Goal: Task Accomplishment & Management: Complete application form

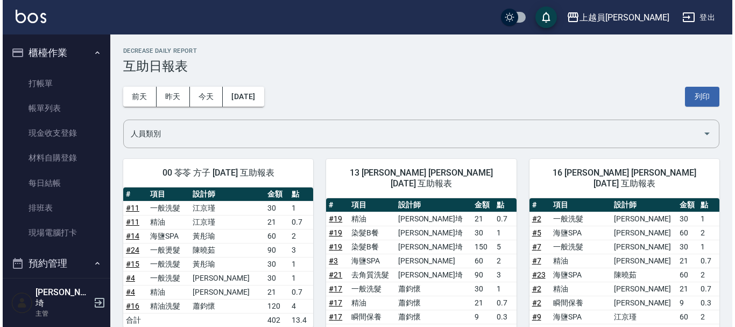
scroll to position [323, 0]
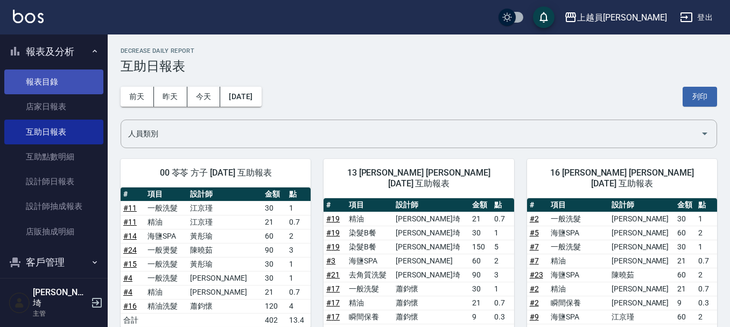
click at [75, 79] on link "報表目錄" at bounding box center [53, 81] width 99 height 25
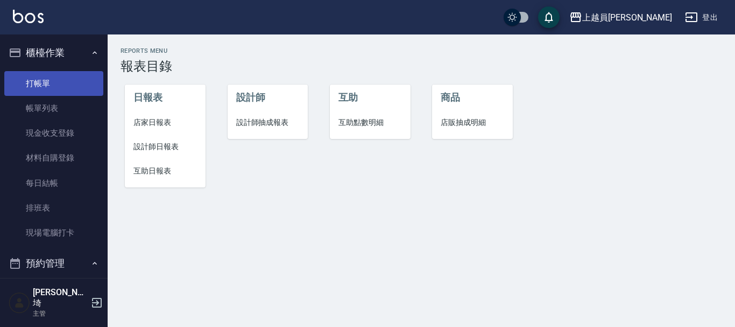
click at [59, 80] on link "打帳單" at bounding box center [53, 83] width 99 height 25
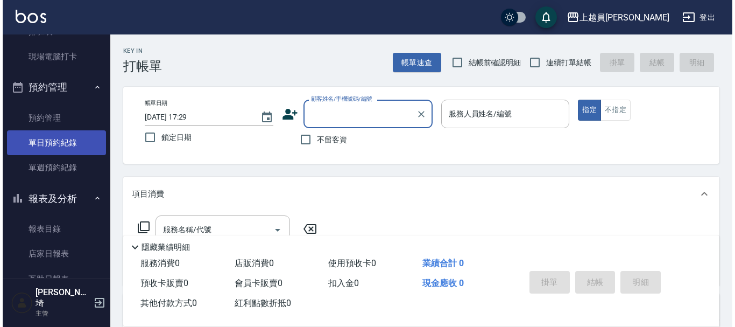
scroll to position [215, 0]
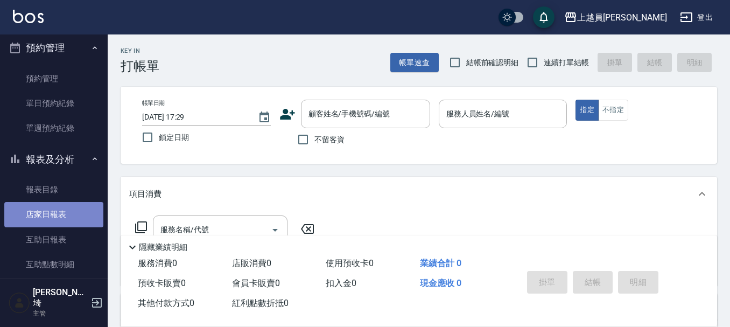
click at [67, 215] on link "店家日報表" at bounding box center [53, 214] width 99 height 25
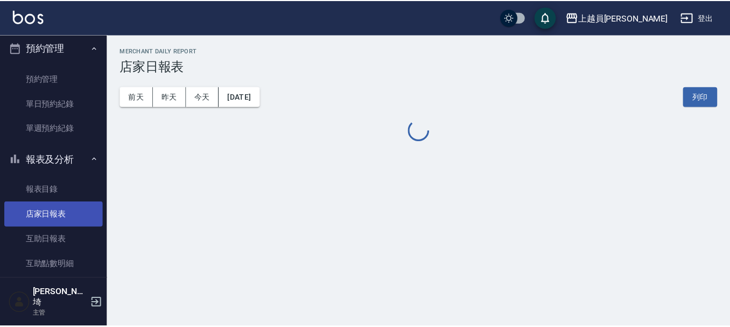
scroll to position [269, 0]
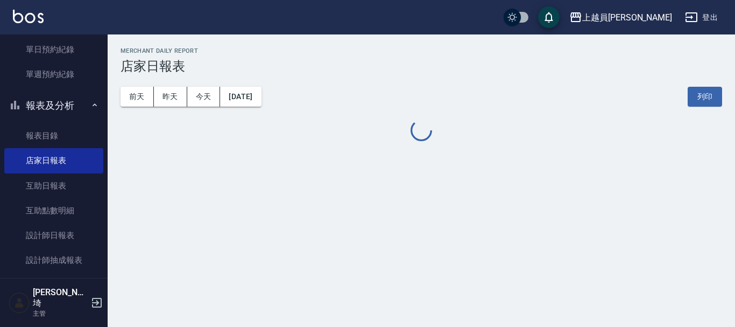
click at [180, 86] on div "前天 昨天 今天 2025/08/13 列印" at bounding box center [422, 97] width 602 height 46
click at [165, 107] on div "前天 昨天 今天 2025/08/13 列印" at bounding box center [422, 97] width 602 height 46
click at [169, 96] on button "昨天" at bounding box center [170, 97] width 33 height 20
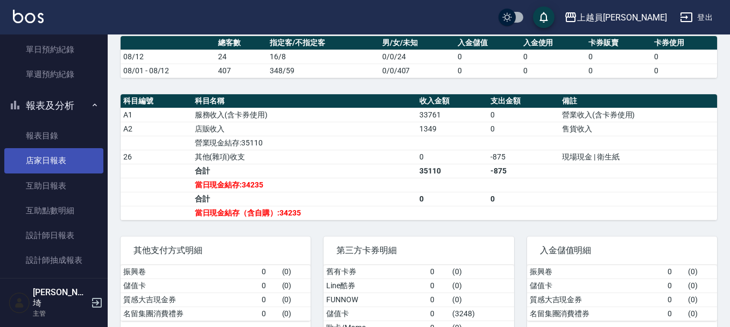
scroll to position [323, 0]
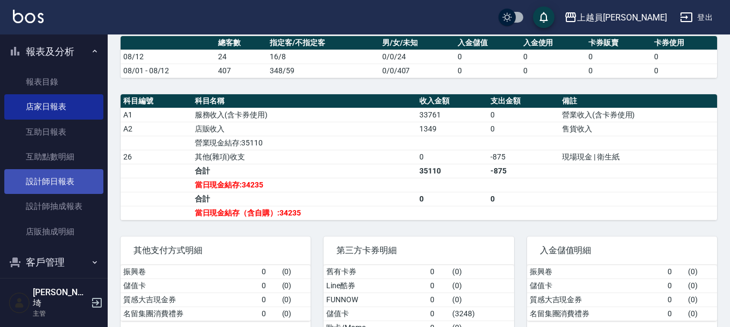
click at [62, 180] on link "設計師日報表" at bounding box center [53, 181] width 99 height 25
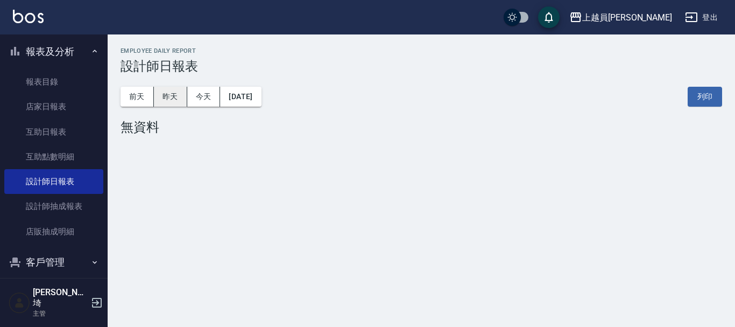
click at [176, 91] on button "昨天" at bounding box center [170, 97] width 33 height 20
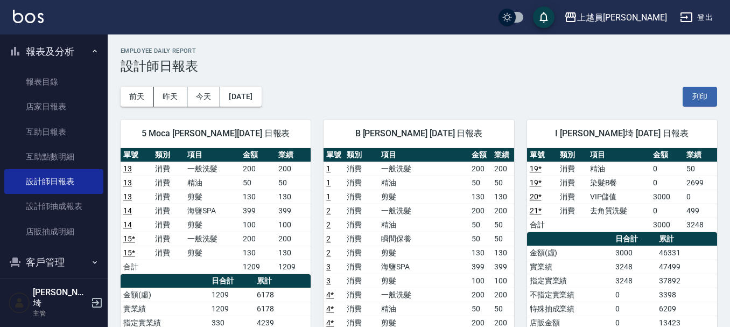
scroll to position [54, 0]
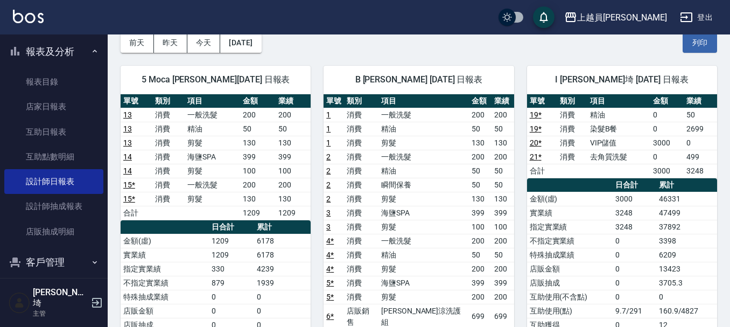
click at [537, 126] on link "19 *" at bounding box center [535, 128] width 12 height 9
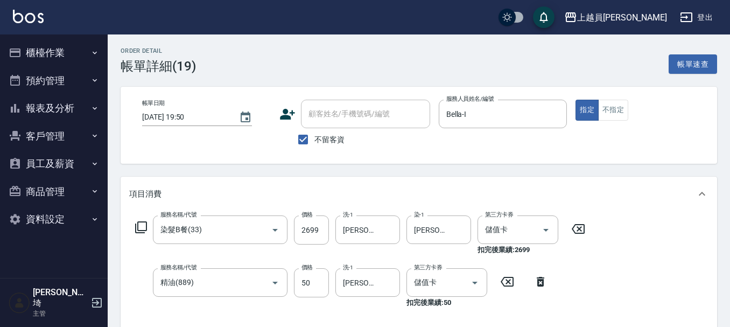
scroll to position [149, 0]
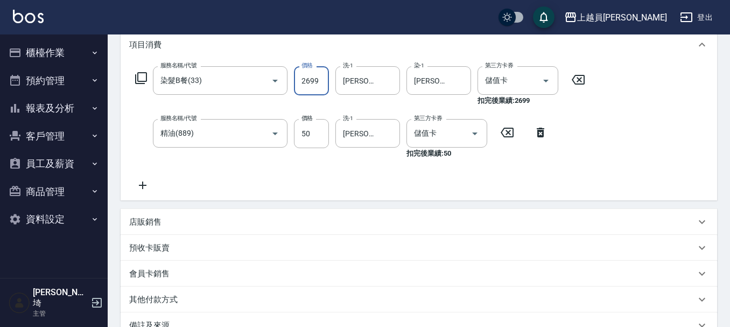
click at [317, 82] on input "2699" at bounding box center [311, 80] width 35 height 29
type input "2000"
click at [218, 220] on div "店販銷售" at bounding box center [412, 221] width 566 height 11
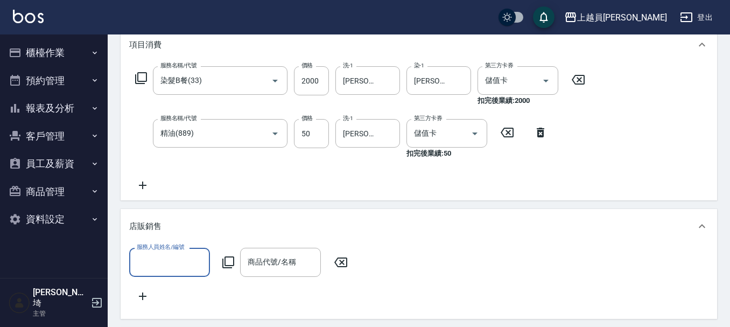
scroll to position [0, 0]
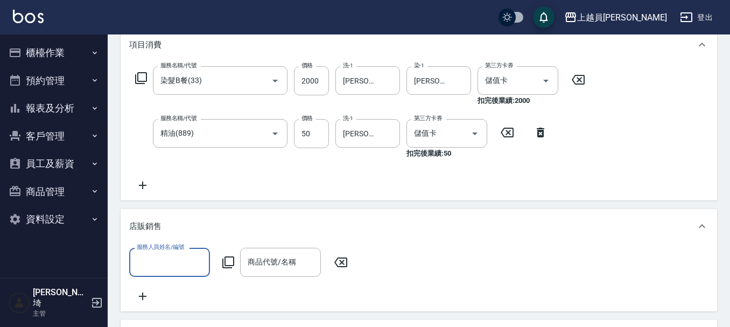
type input "ㄛ"
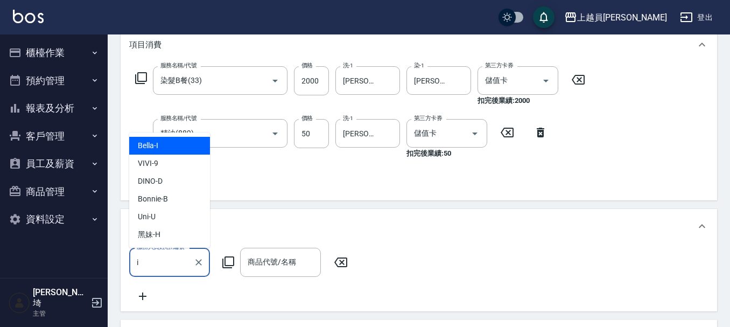
type input "Bella-I"
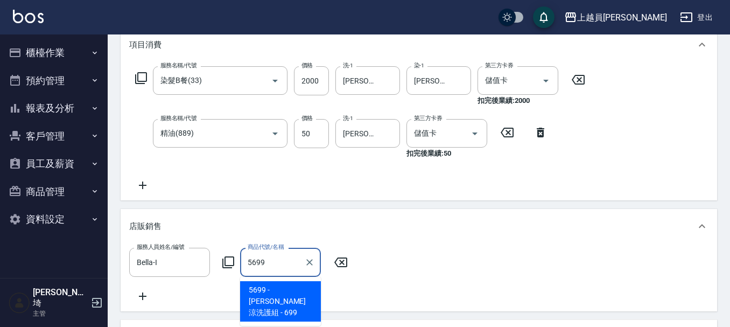
type input "[PERSON_NAME]涼洗護組"
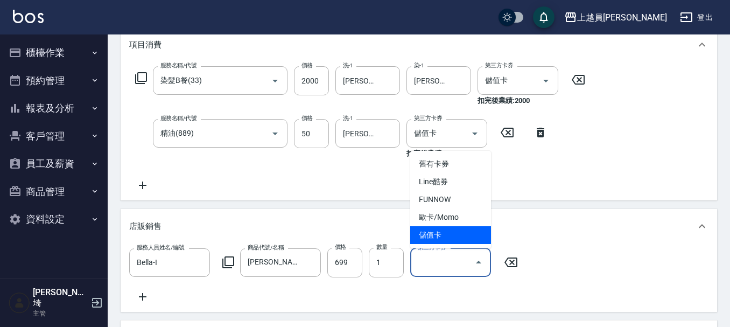
type input "儲值卡"
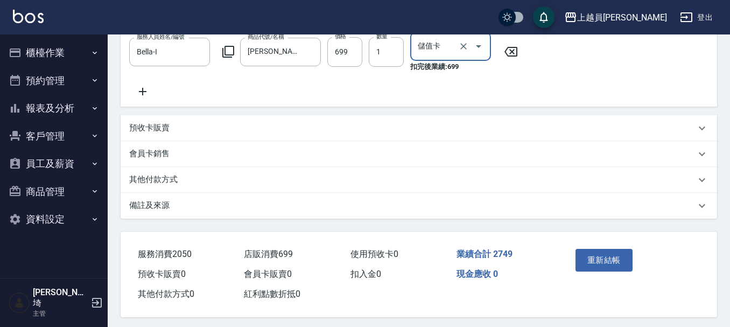
scroll to position [381, 0]
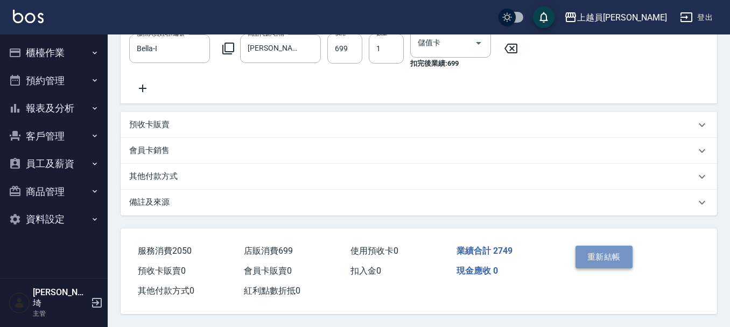
click at [611, 245] on button "重新結帳" at bounding box center [603, 256] width 57 height 23
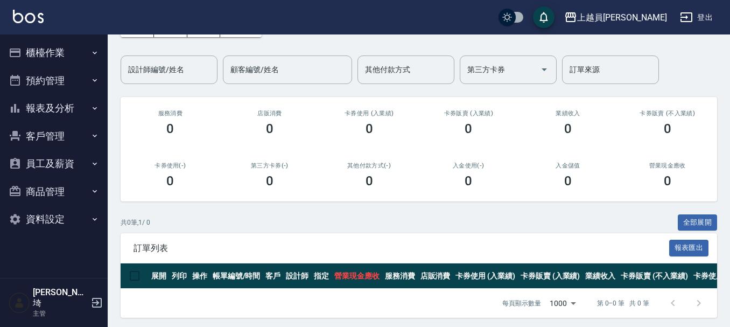
scroll to position [81, 0]
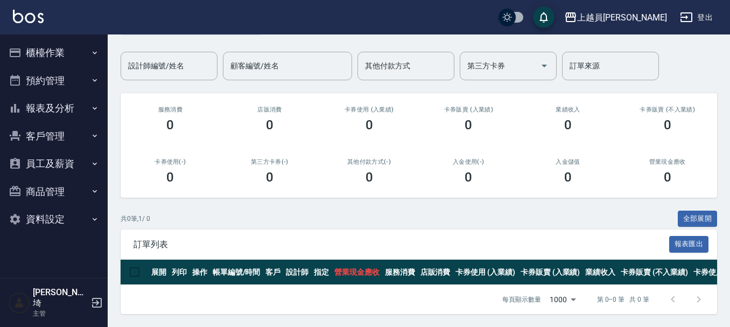
click at [83, 47] on button "櫃檯作業" at bounding box center [53, 53] width 99 height 28
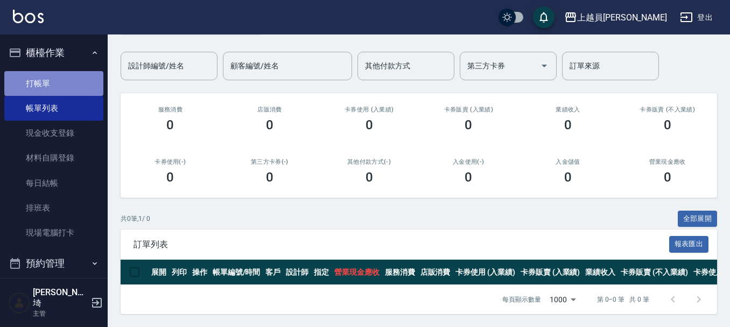
click at [68, 80] on link "打帳單" at bounding box center [53, 83] width 99 height 25
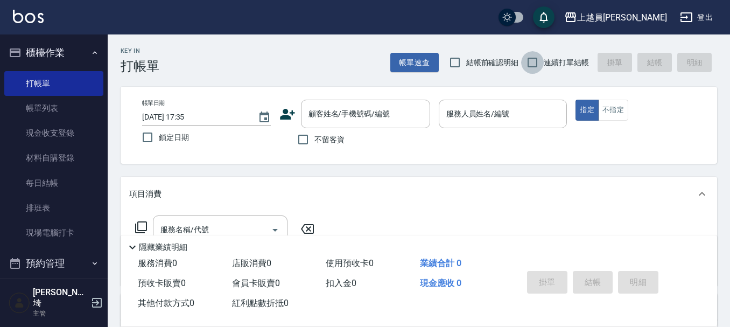
drag, startPoint x: 528, startPoint y: 63, endPoint x: 466, endPoint y: 95, distance: 70.0
click at [528, 62] on input "連續打單結帳" at bounding box center [532, 62] width 23 height 23
checkbox input "true"
drag, startPoint x: 310, startPoint y: 150, endPoint x: 306, endPoint y: 143, distance: 7.5
click at [307, 144] on input "不留客資" at bounding box center [303, 139] width 23 height 23
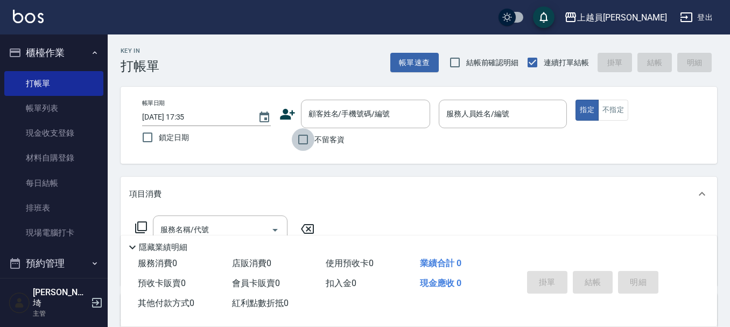
checkbox input "true"
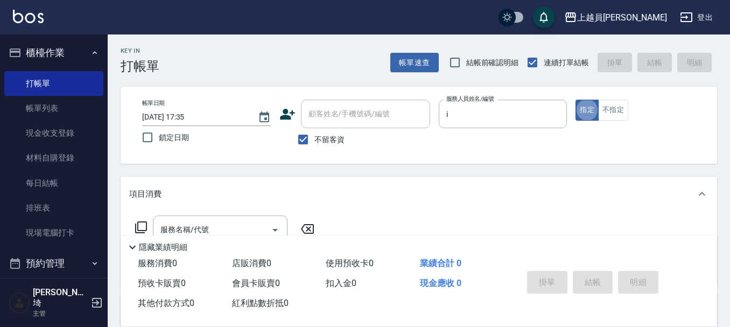
type input "Bella-I"
type button "true"
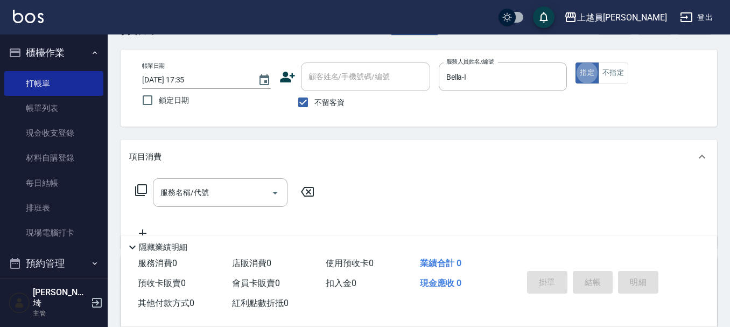
scroll to position [108, 0]
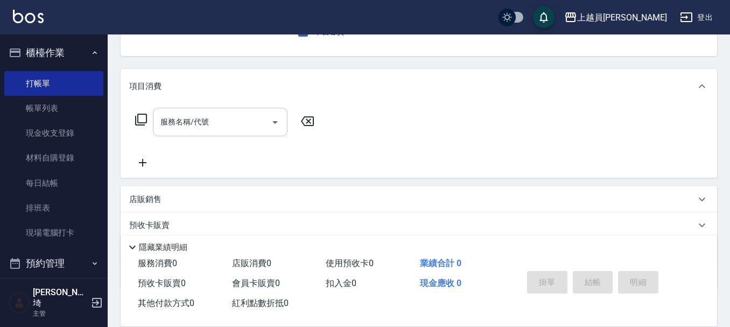
click at [213, 125] on input "服務名稱/代號" at bounding box center [212, 121] width 109 height 19
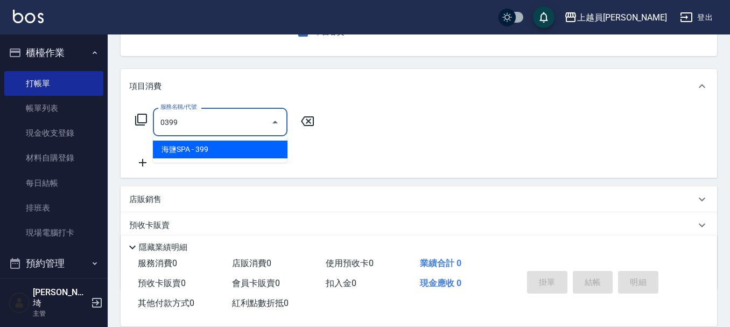
type input "海鹽SPA(0399)"
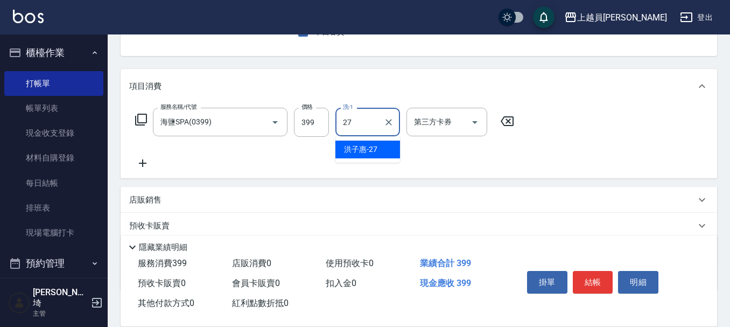
type input "[PERSON_NAME]-27"
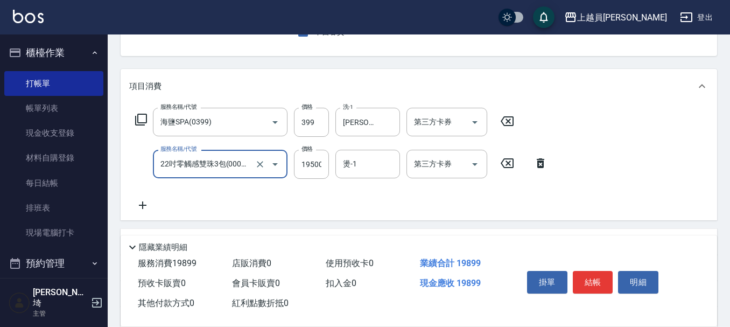
type input "22吋零觸感雙珠3包(00020)"
type input "17499"
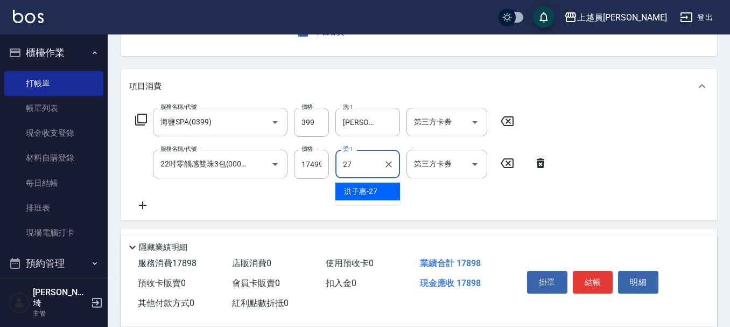
type input "[PERSON_NAME]-27"
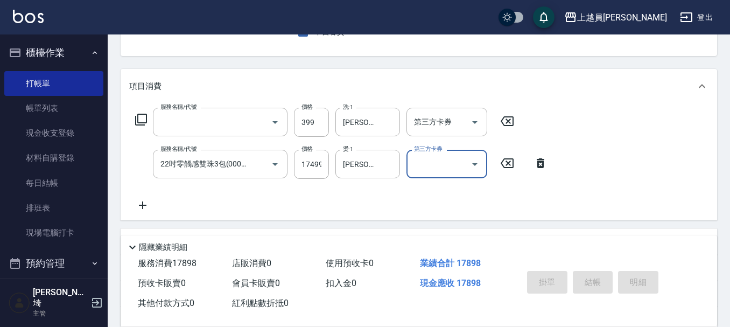
scroll to position [104, 0]
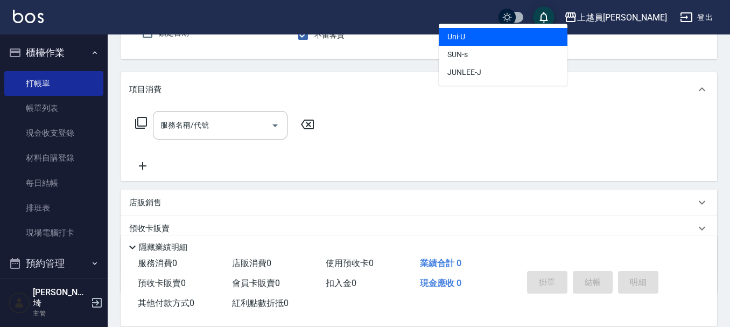
type input "Uni-U"
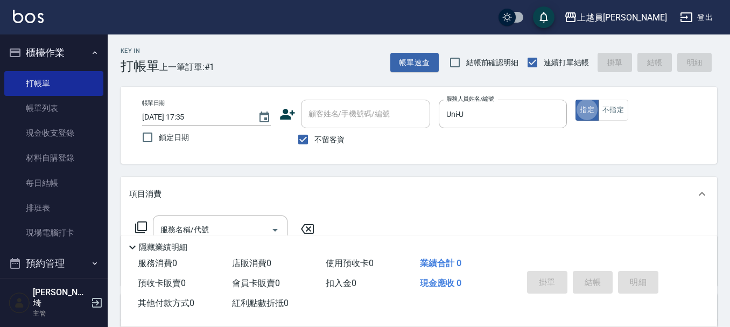
scroll to position [54, 0]
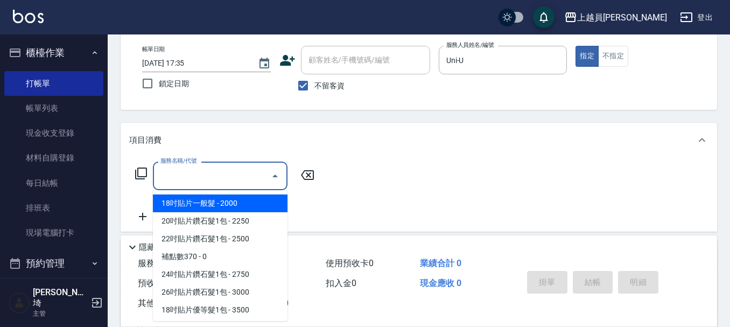
click at [205, 176] on div "服務名稱/代號 服務名稱/代號" at bounding box center [220, 175] width 135 height 29
click at [43, 107] on link "帳單列表" at bounding box center [53, 108] width 99 height 25
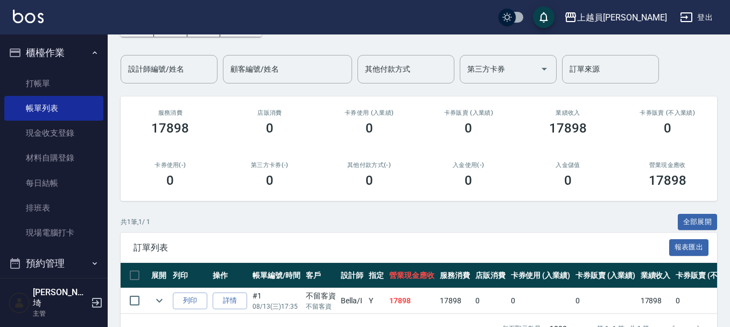
scroll to position [53, 0]
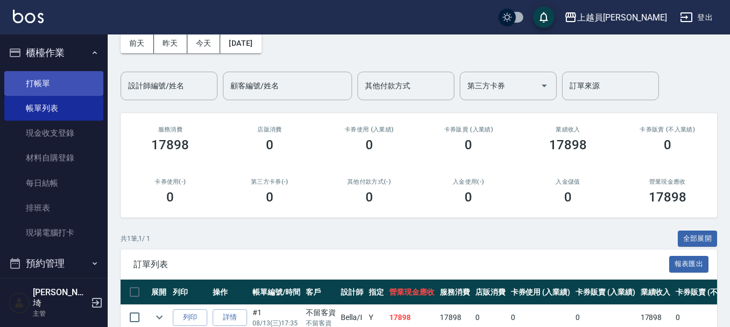
click at [48, 76] on link "打帳單" at bounding box center [53, 83] width 99 height 25
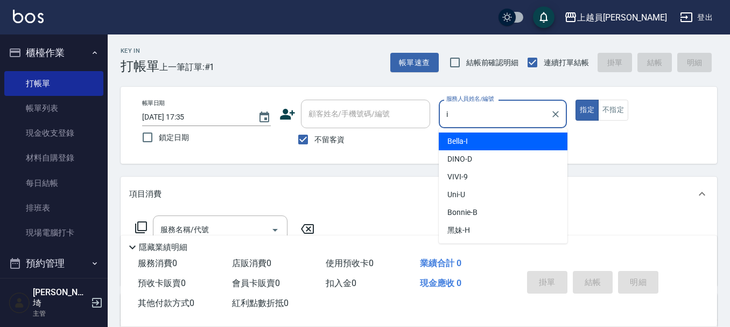
type input "Bella-I"
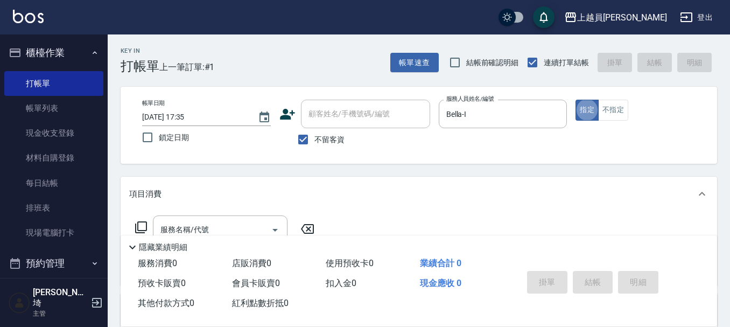
type button "true"
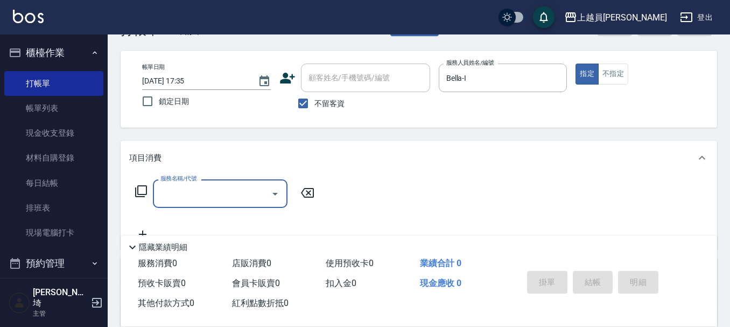
scroll to position [54, 0]
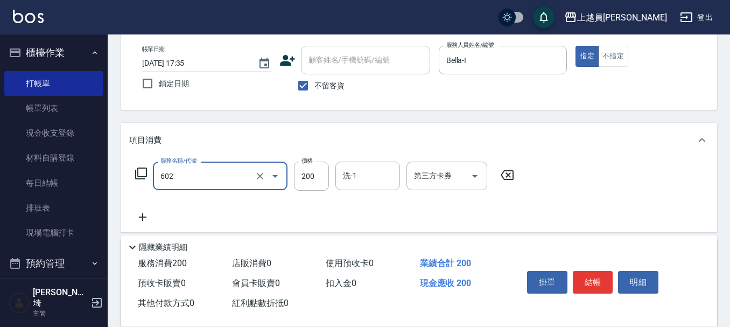
type input "一般洗髮(602)"
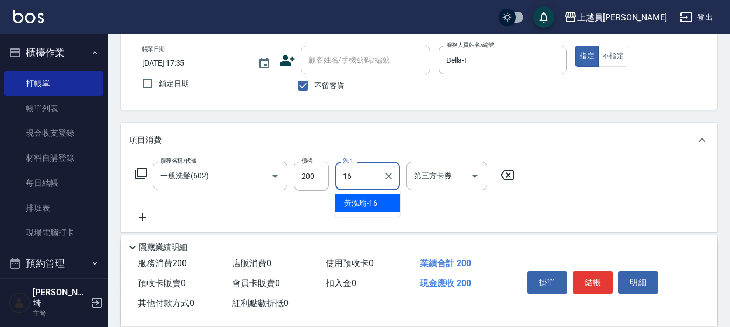
type input "[PERSON_NAME]-16"
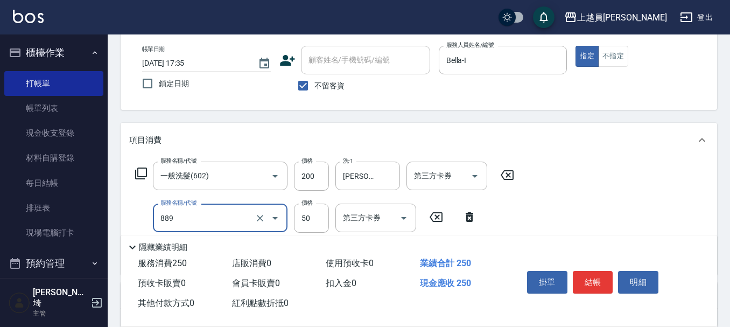
type input "精油(889)"
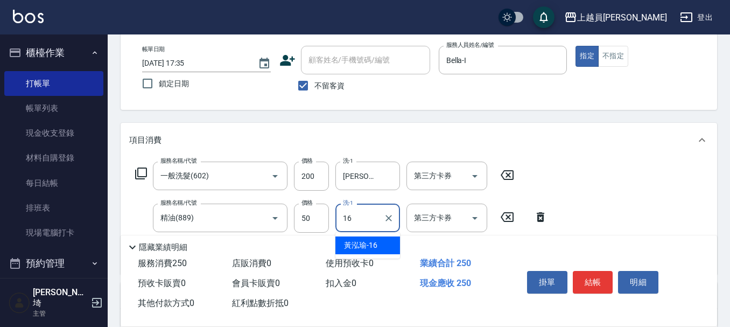
type input "[PERSON_NAME]-16"
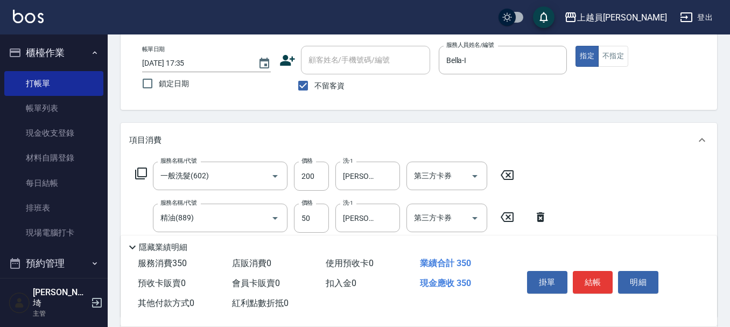
type input "剪髮(302)"
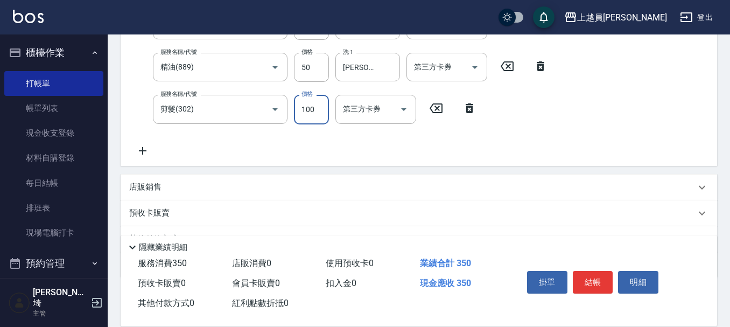
scroll to position [215, 0]
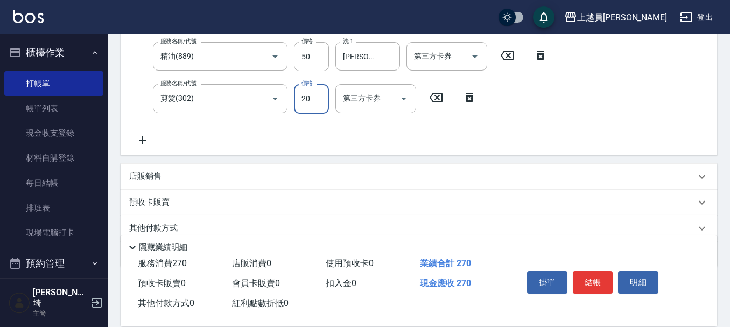
type input "200"
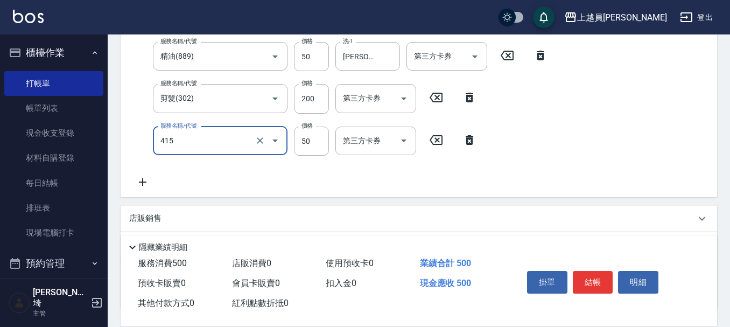
type input "瞬間保養(415)"
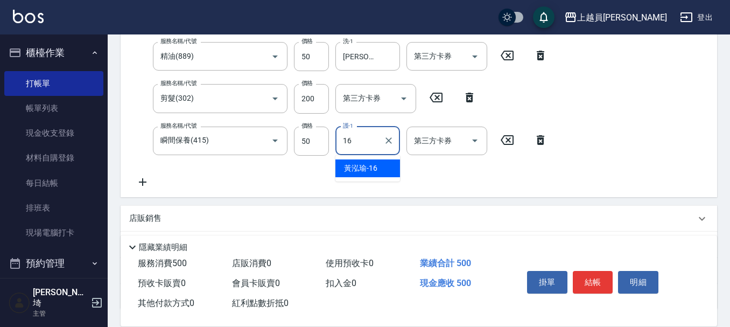
type input "[PERSON_NAME]-16"
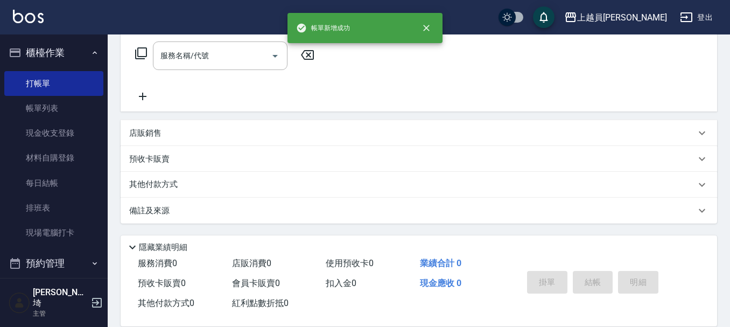
scroll to position [0, 0]
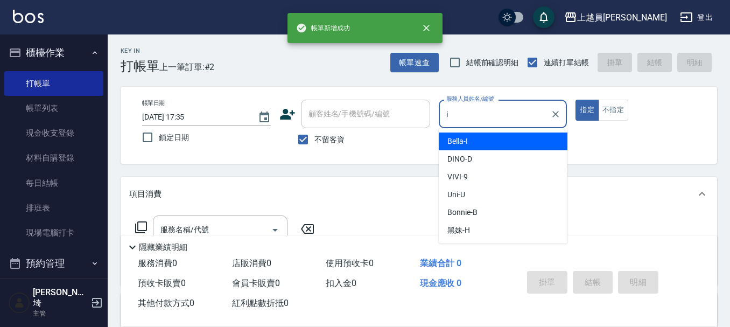
type input "Bella-I"
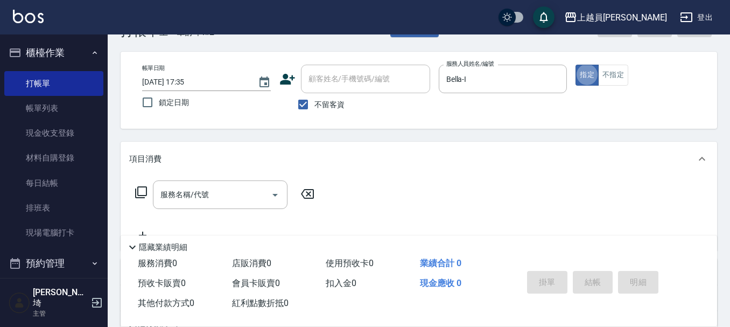
scroll to position [54, 0]
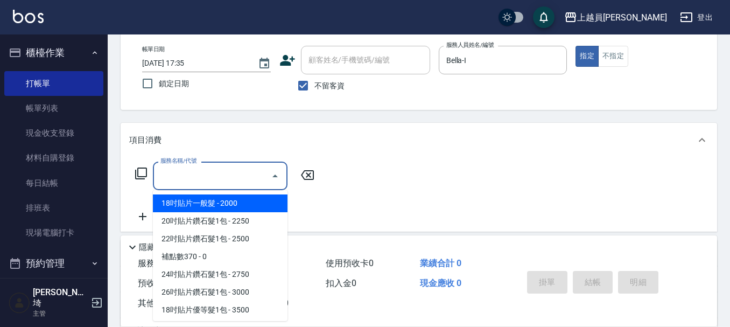
click at [242, 178] on input "服務名稱/代號" at bounding box center [212, 175] width 109 height 19
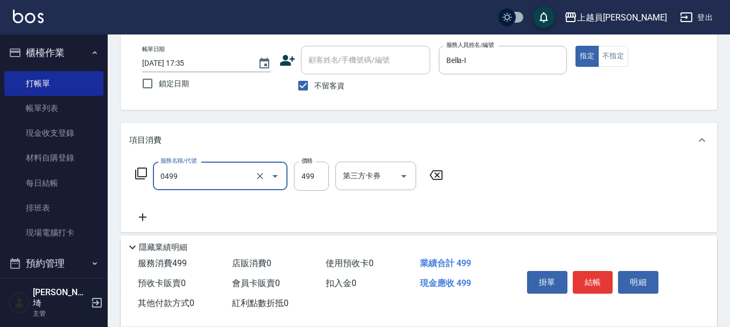
type input "去角質洗髮(0499)"
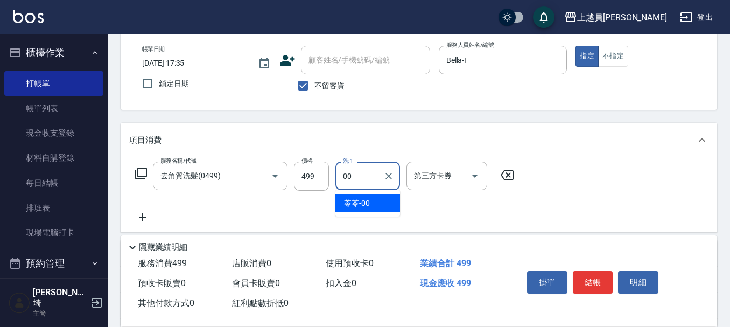
type input "苓苓-00"
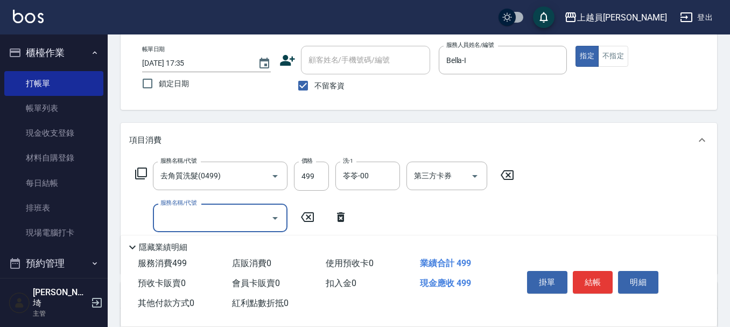
type input "8"
type input "剪髮(302)"
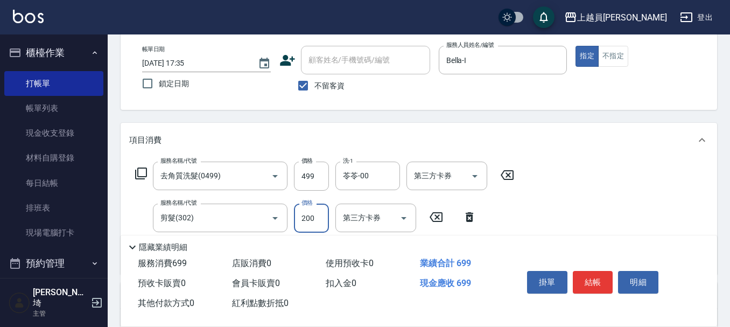
type input "200"
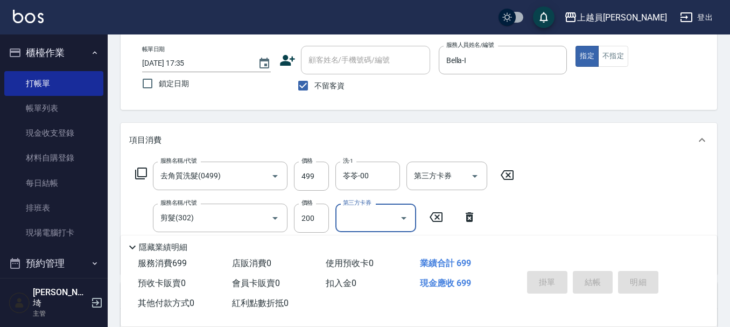
type input "[DATE] 17:36"
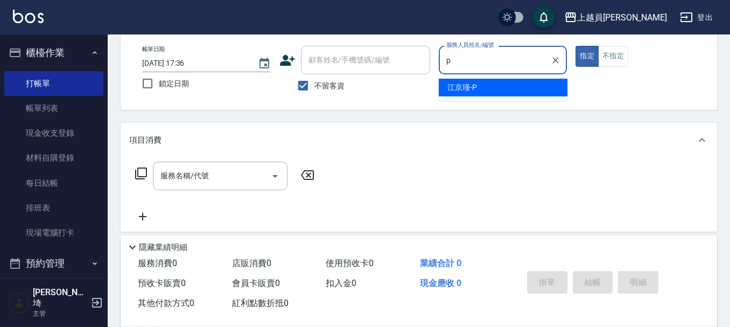
type input "[PERSON_NAME]-P"
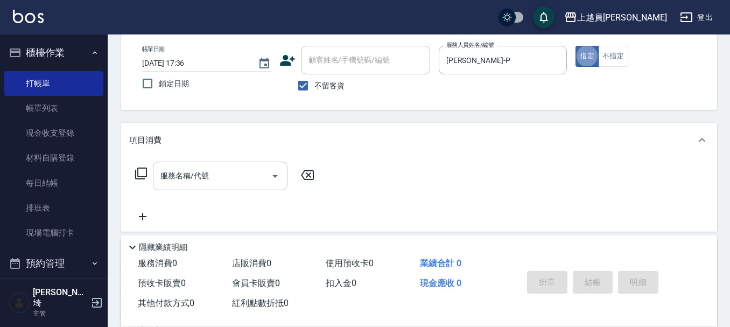
click at [202, 175] on div "服務名稱/代號 服務名稱/代號" at bounding box center [220, 175] width 135 height 29
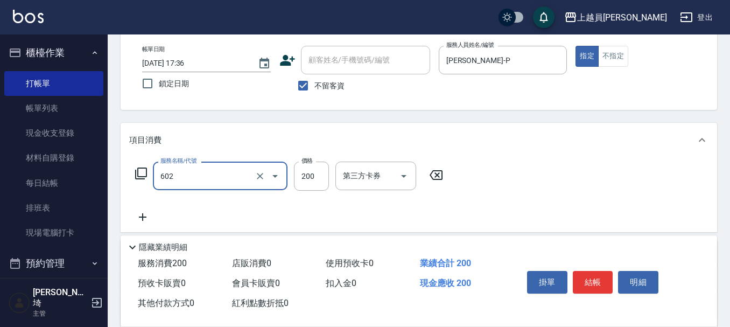
type input "一般洗髮(602)"
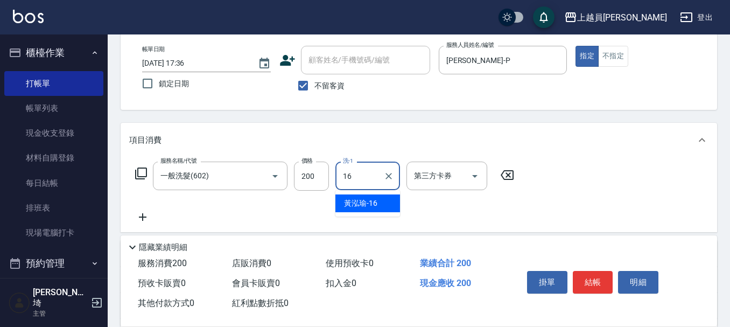
type input "[PERSON_NAME]-16"
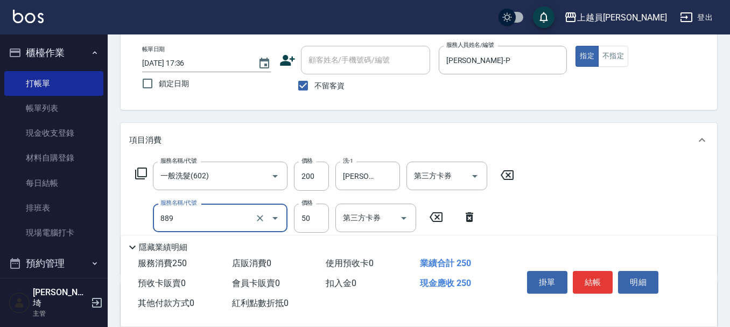
type input "精油(889)"
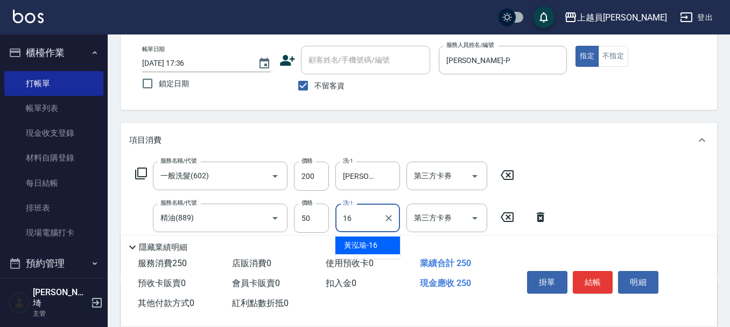
type input "[PERSON_NAME]-16"
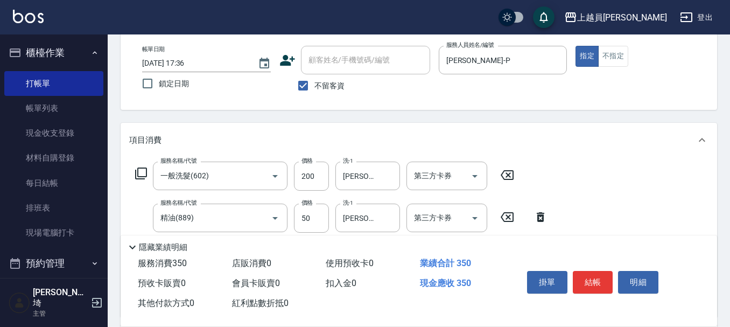
type input "剪髮(302)"
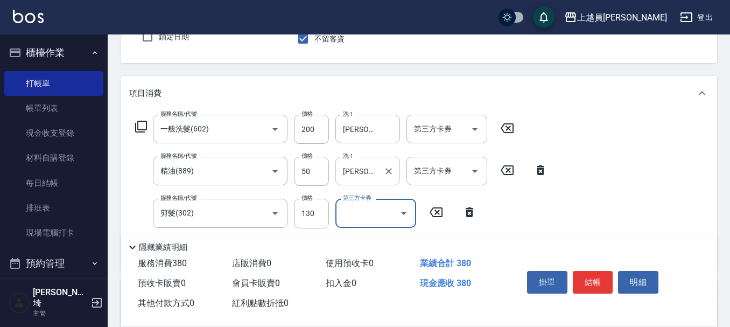
scroll to position [161, 0]
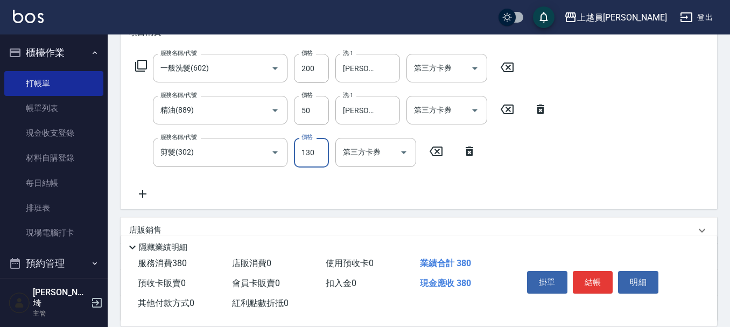
drag, startPoint x: 313, startPoint y: 154, endPoint x: 719, endPoint y: 112, distance: 408.4
click at [313, 154] on input "130" at bounding box center [311, 152] width 35 height 29
type input "180"
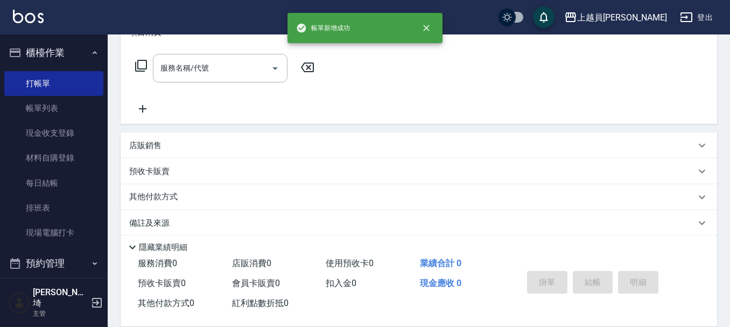
scroll to position [0, 0]
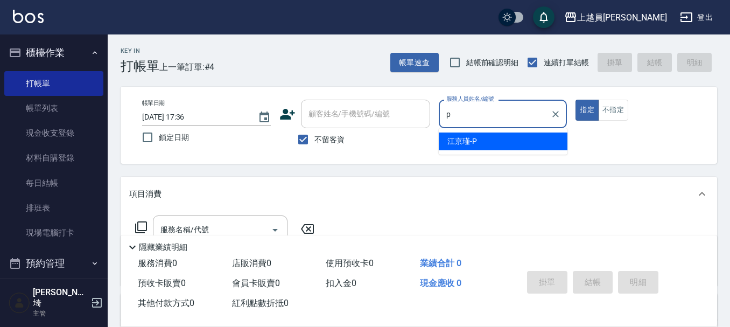
type input "[PERSON_NAME]-P"
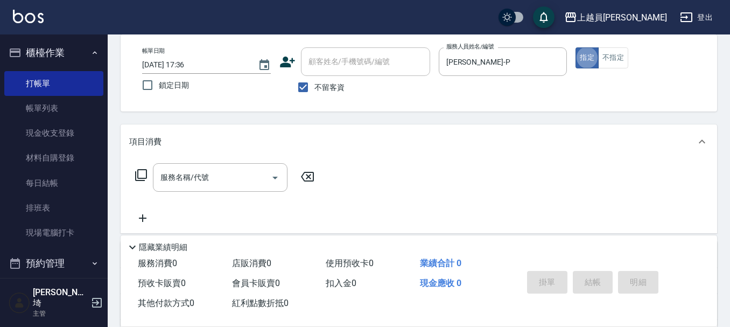
scroll to position [108, 0]
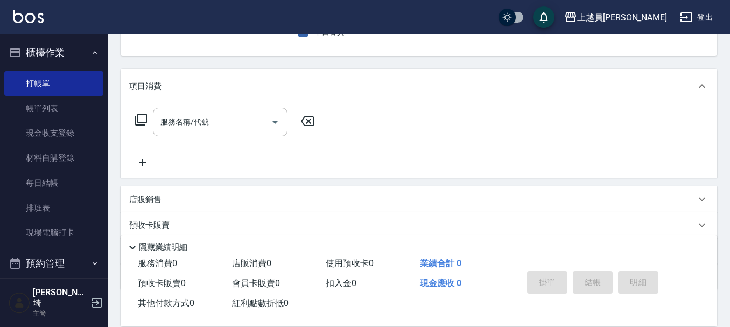
drag, startPoint x: 238, startPoint y: 117, endPoint x: 536, endPoint y: 51, distance: 304.8
click at [244, 114] on input "服務名稱/代號" at bounding box center [212, 121] width 109 height 19
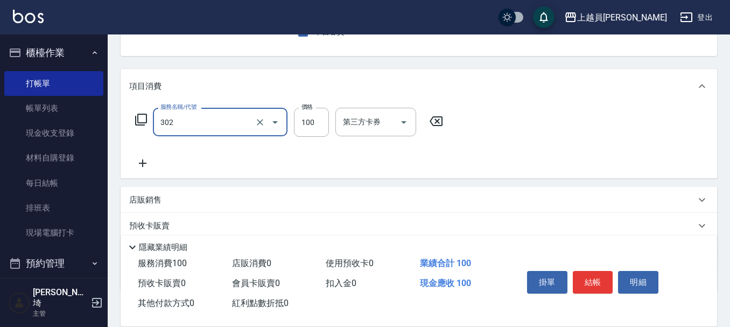
type input "剪髮(302)"
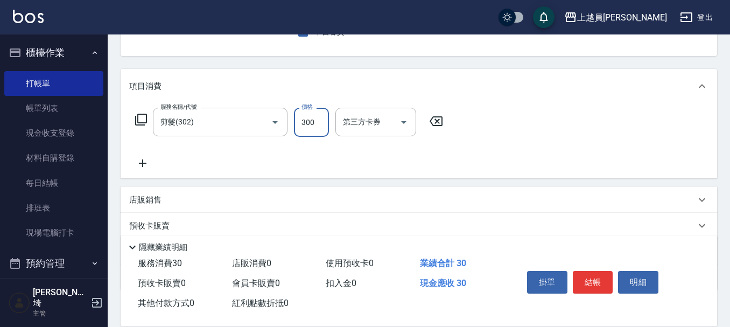
type input "300"
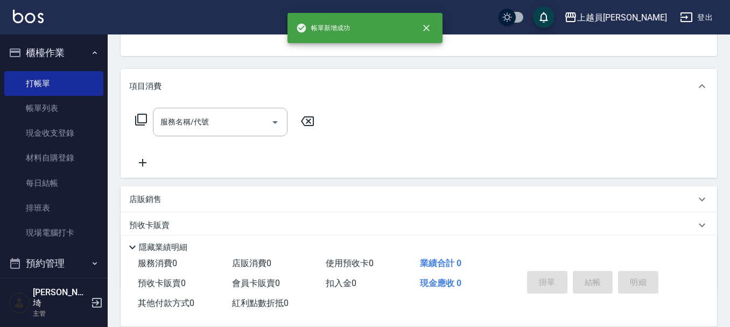
scroll to position [104, 0]
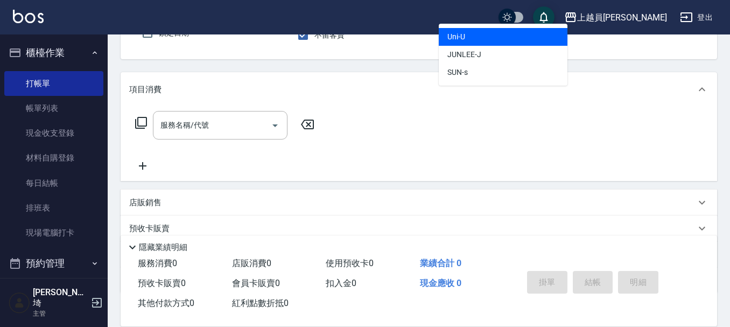
type input "Uni-U"
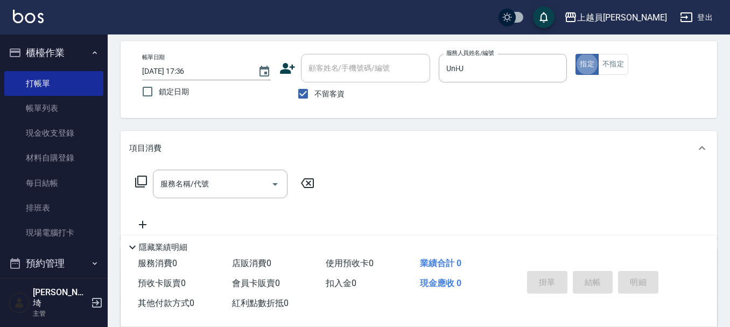
scroll to position [100, 0]
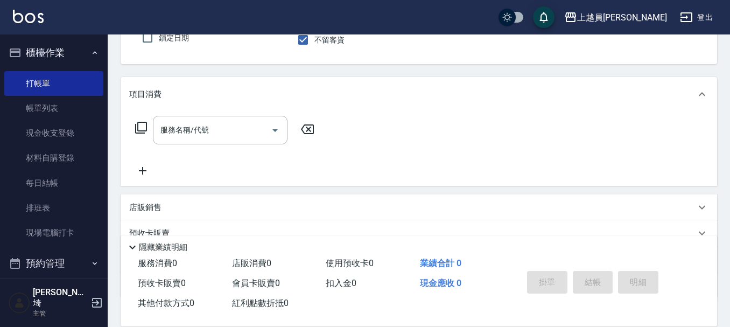
click at [178, 213] on div "店販銷售" at bounding box center [412, 207] width 566 height 11
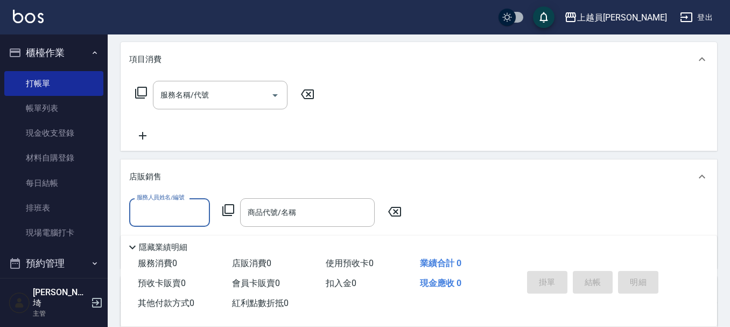
scroll to position [153, 0]
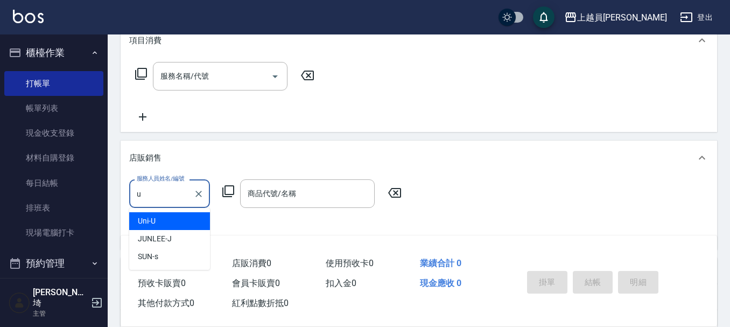
type input "Uni-U"
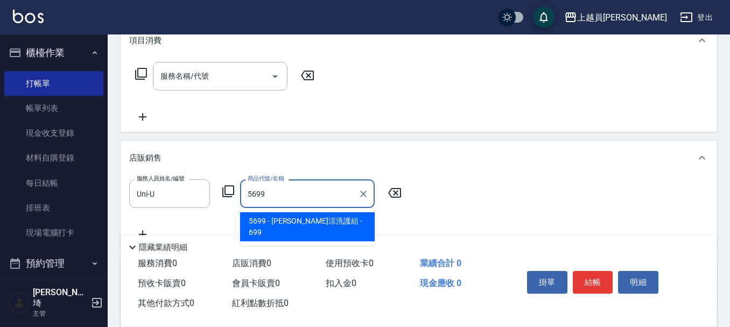
type input "[PERSON_NAME]涼洗護組"
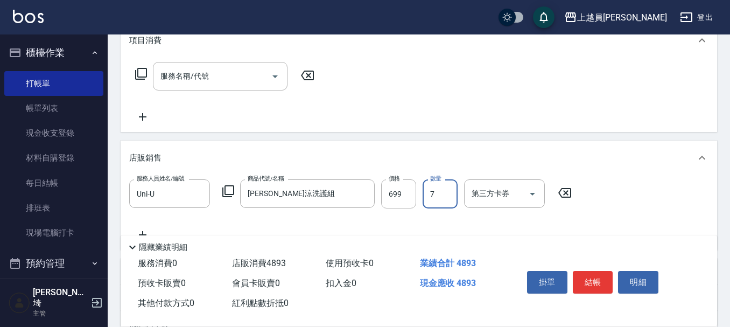
type input "7"
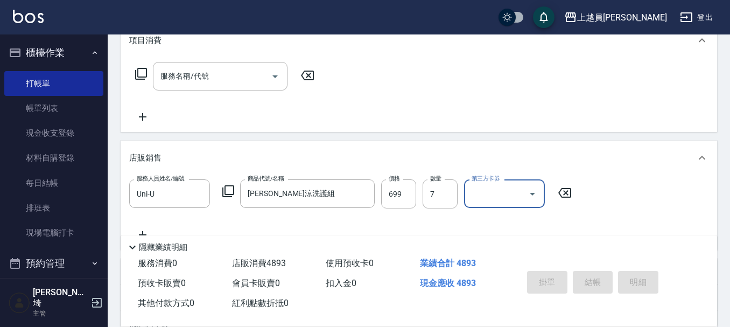
type input "[DATE] 17:38"
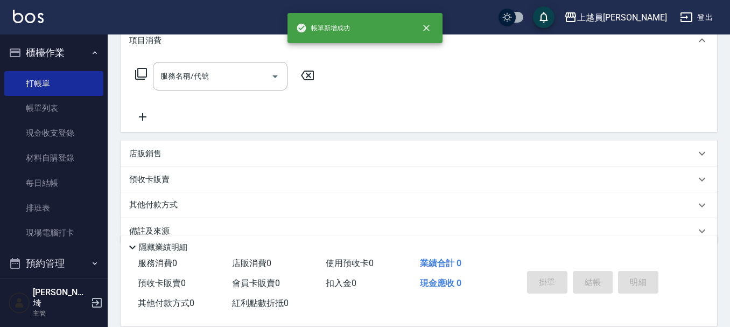
scroll to position [0, 0]
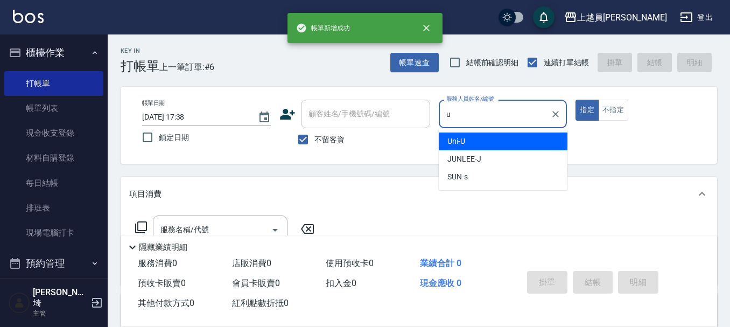
type input "Uni-U"
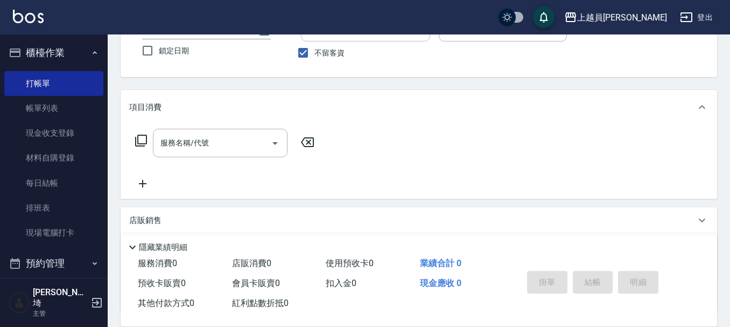
scroll to position [108, 0]
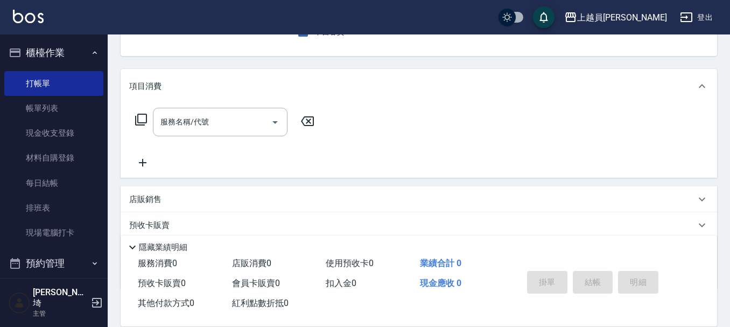
click at [166, 202] on div "店販銷售" at bounding box center [412, 199] width 566 height 11
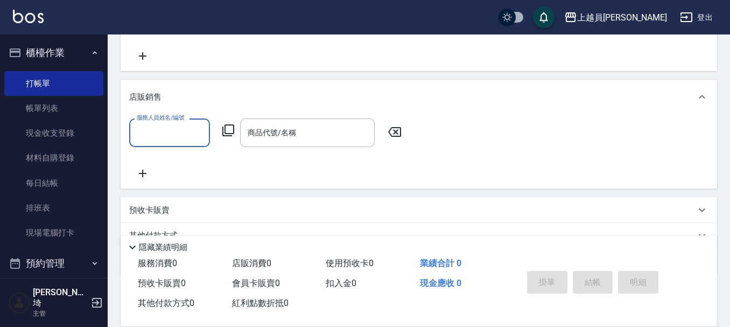
scroll to position [215, 0]
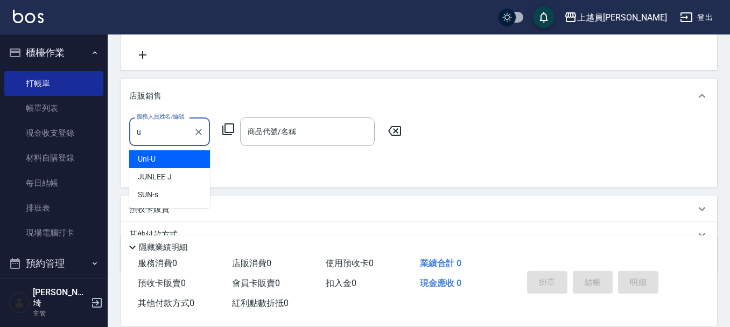
type input "Uni-U"
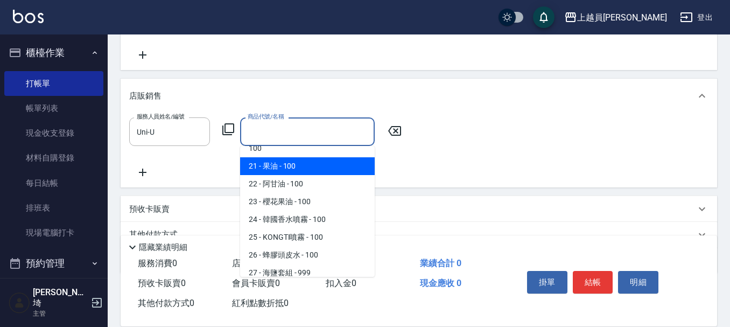
scroll to position [377, 0]
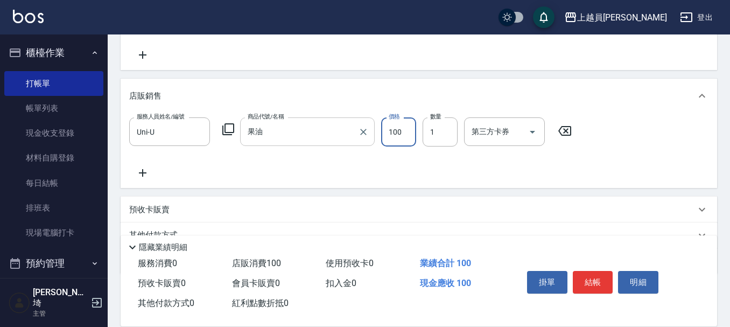
click at [320, 134] on input "果油" at bounding box center [299, 131] width 109 height 19
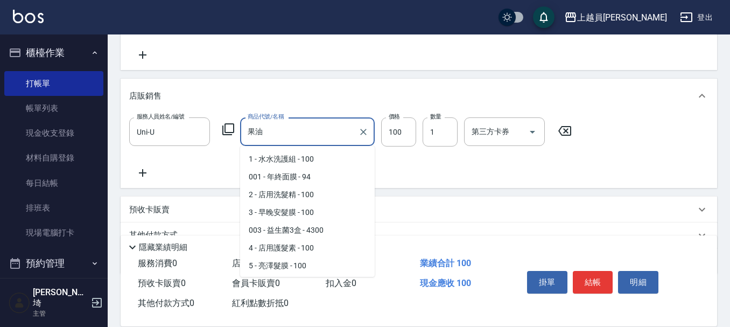
scroll to position [282, 0]
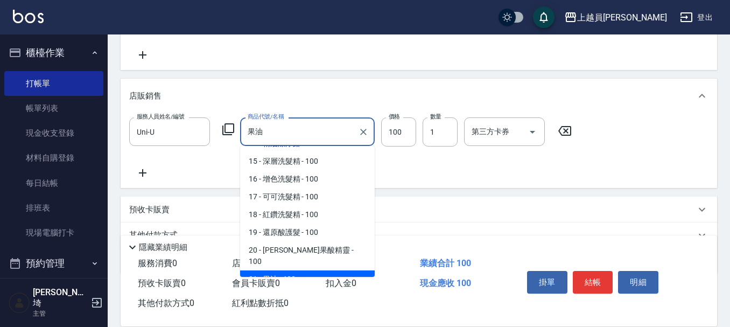
type input "果"
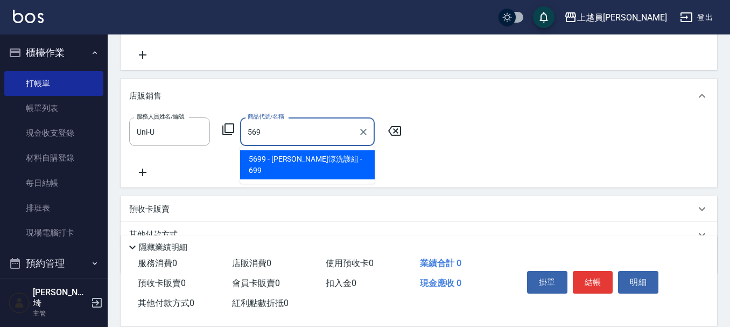
type input "[PERSON_NAME]涼洗護組"
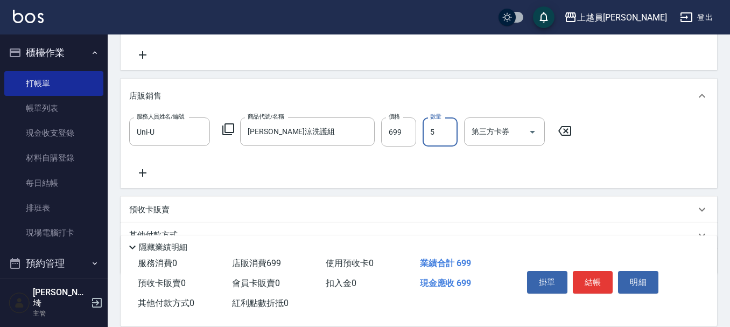
type input "5"
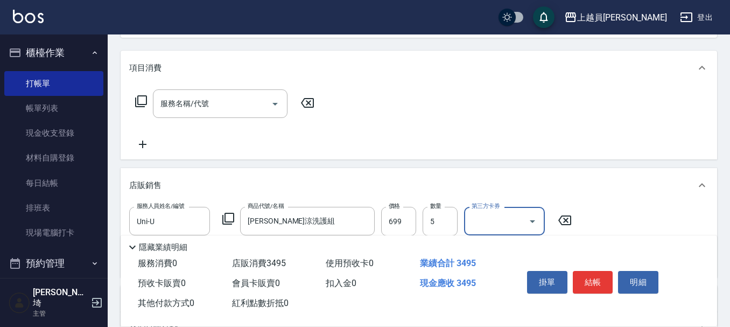
scroll to position [108, 0]
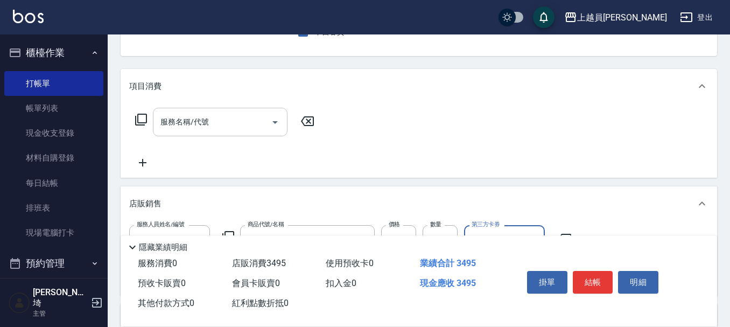
click at [215, 120] on input "服務名稱/代號" at bounding box center [212, 121] width 109 height 19
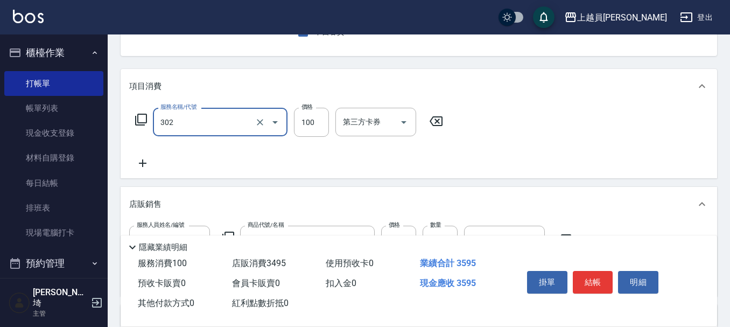
type input "剪髮(302)"
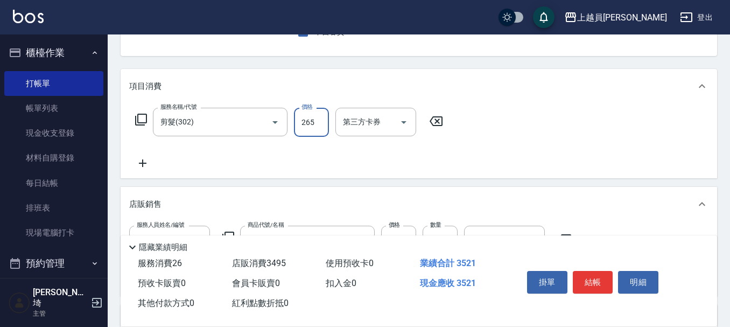
type input "265"
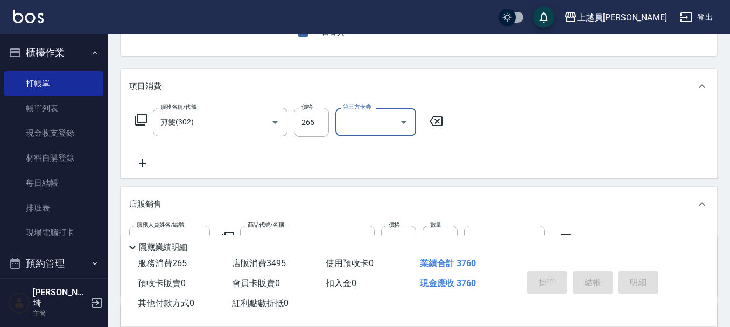
type input "[DATE] 17:39"
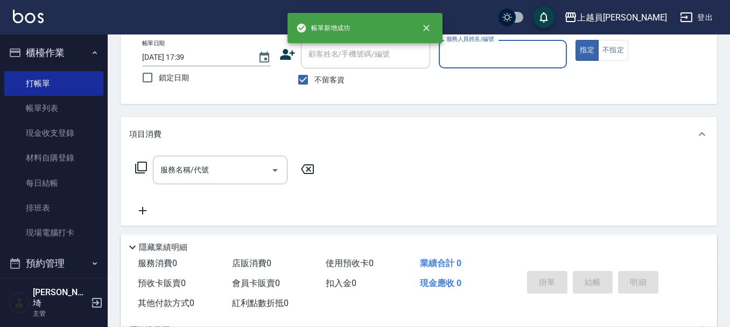
scroll to position [0, 0]
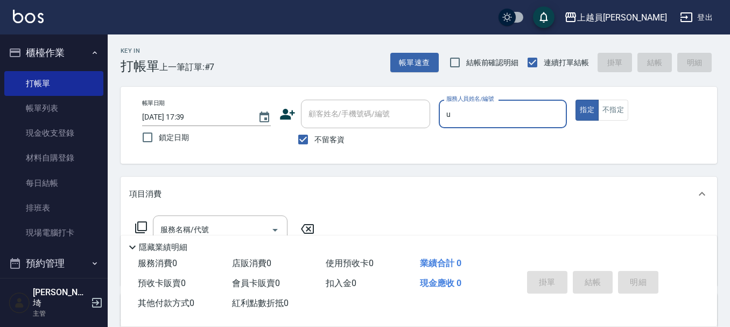
type input "Uni-U"
click at [621, 110] on button "不指定" at bounding box center [613, 110] width 30 height 21
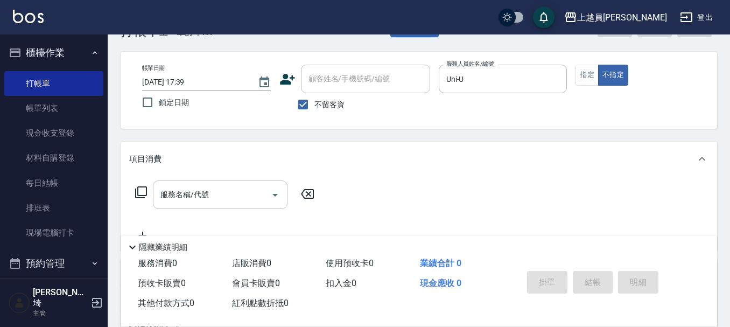
scroll to position [54, 0]
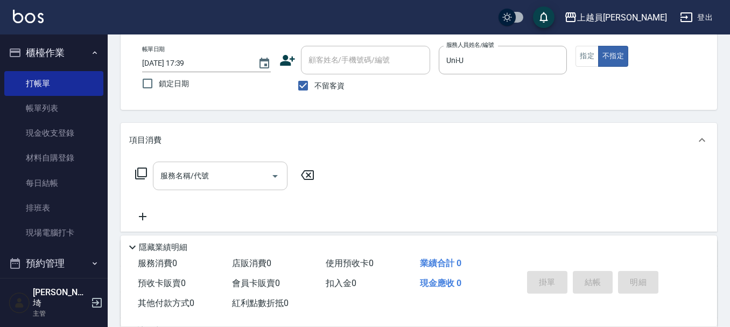
click at [182, 189] on div "服務名稱/代號" at bounding box center [220, 175] width 135 height 29
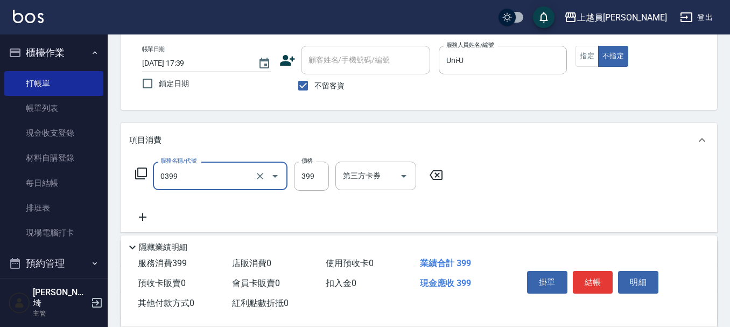
type input "海鹽SPA(0399)"
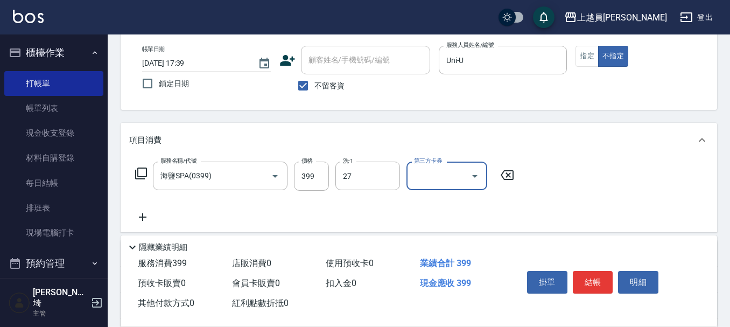
type input "[PERSON_NAME]-27"
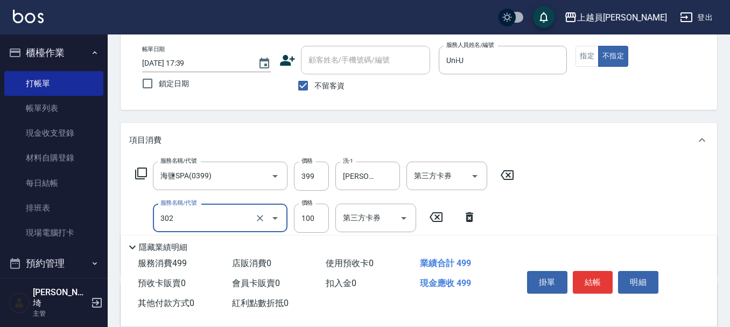
type input "剪髮(302)"
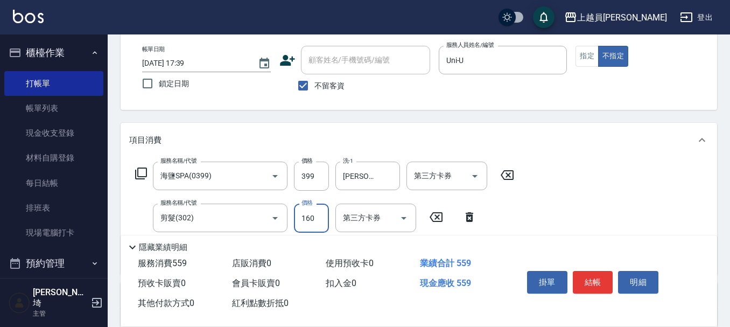
type input "160"
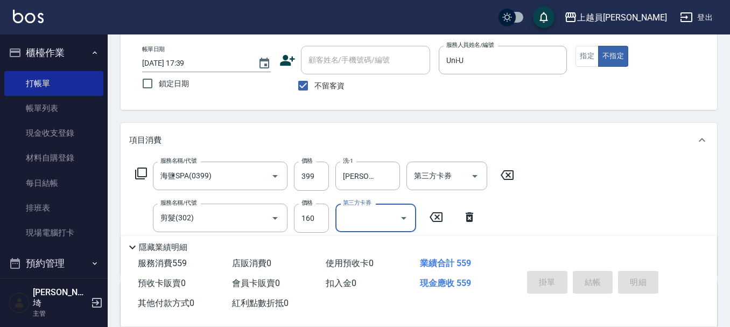
type input "[DATE] 17:40"
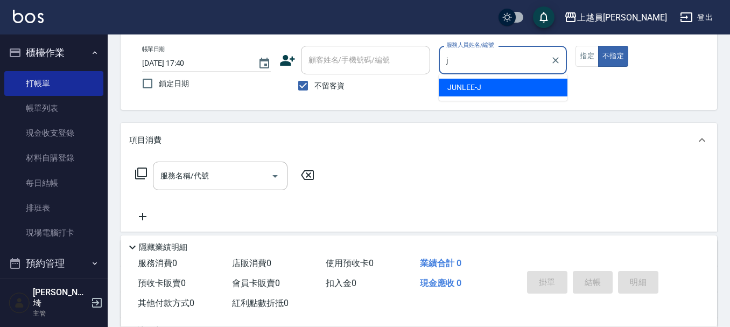
type input "[PERSON_NAME]"
type button "false"
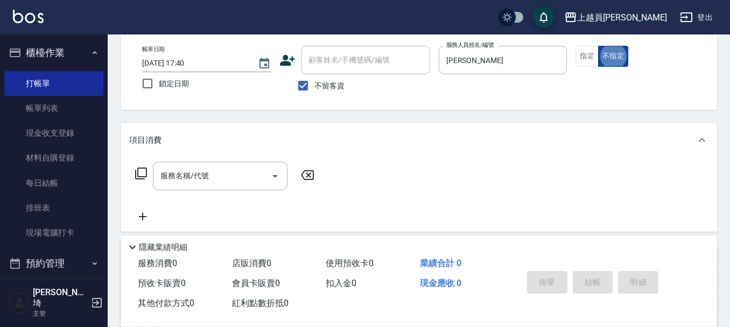
click at [599, 56] on button "不指定" at bounding box center [613, 56] width 30 height 21
click at [591, 59] on button "指定" at bounding box center [586, 56] width 23 height 21
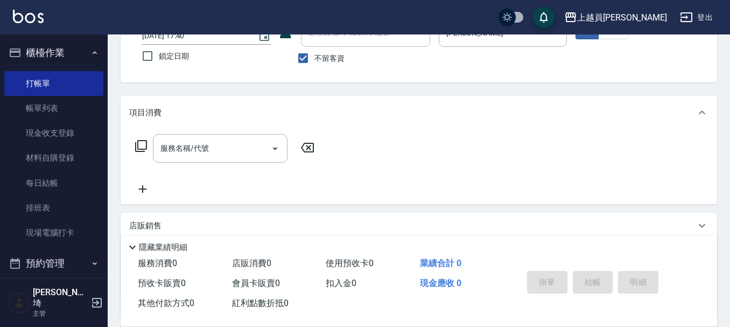
scroll to position [108, 0]
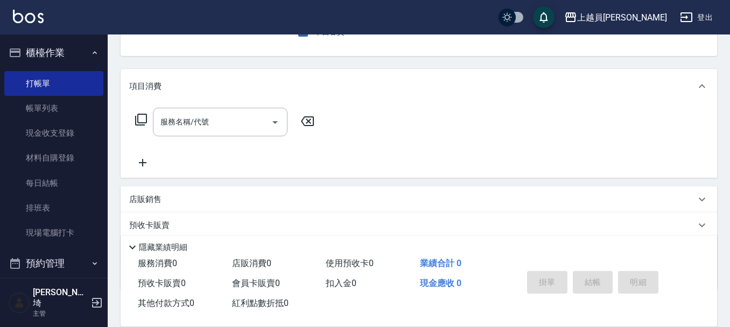
click at [200, 119] on div "服務名稱/代號 服務名稱/代號" at bounding box center [220, 122] width 135 height 29
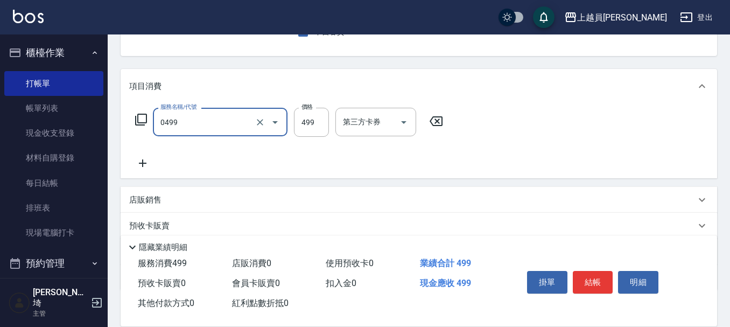
type input "去角質洗髮(0499)"
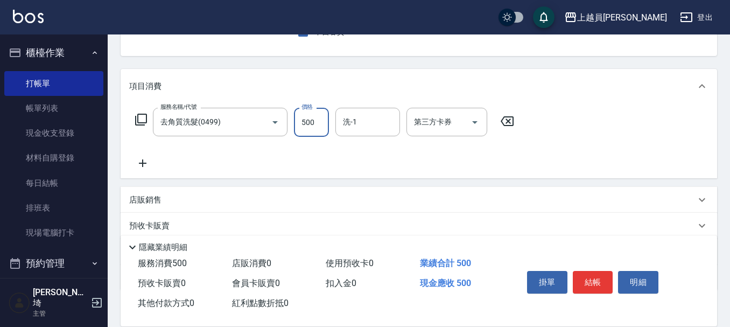
type input "500"
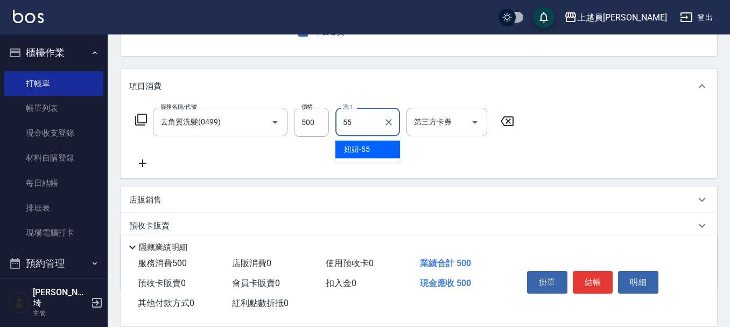
type input "妞妞-55"
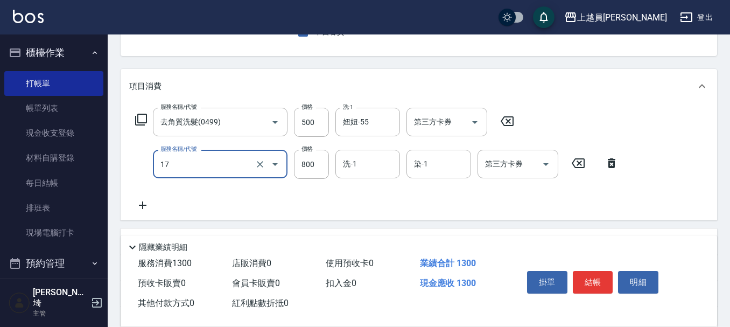
type input "染髮(17)"
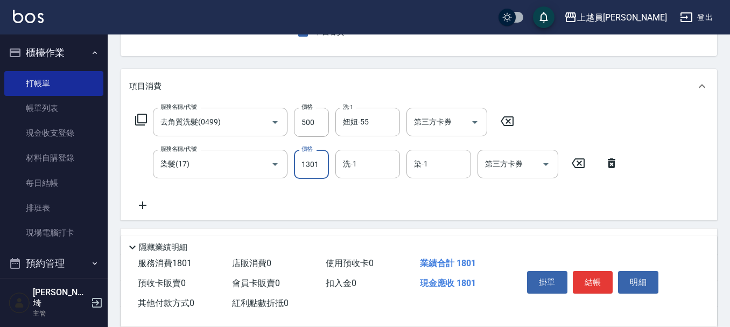
type input "1301"
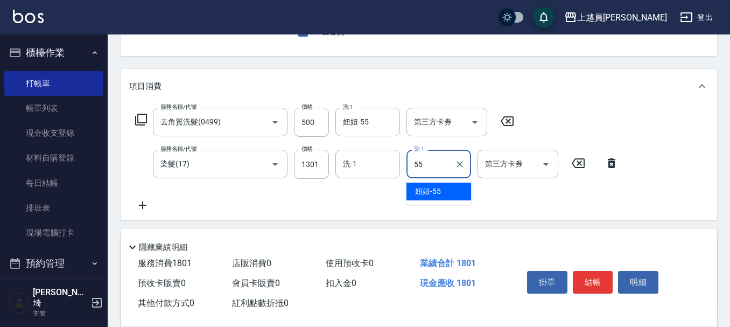
type input "妞妞-55"
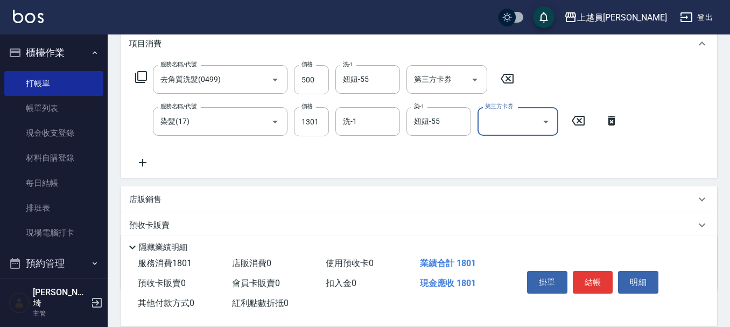
scroll to position [161, 0]
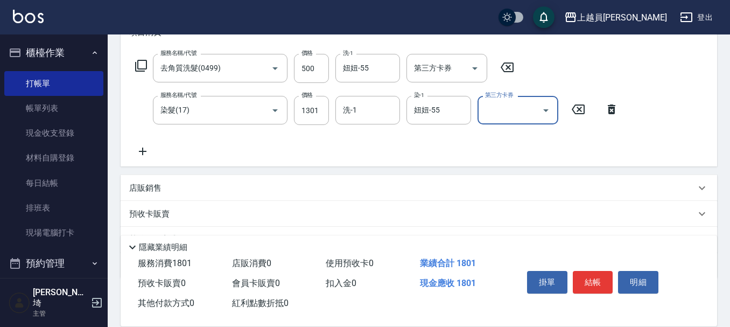
drag, startPoint x: 164, startPoint y: 182, endPoint x: 158, endPoint y: 176, distance: 8.8
click at [164, 181] on div "店販銷售" at bounding box center [419, 188] width 596 height 26
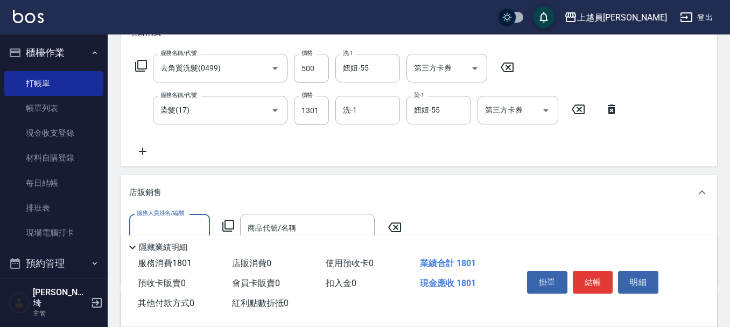
scroll to position [0, 0]
type input "[PERSON_NAME]"
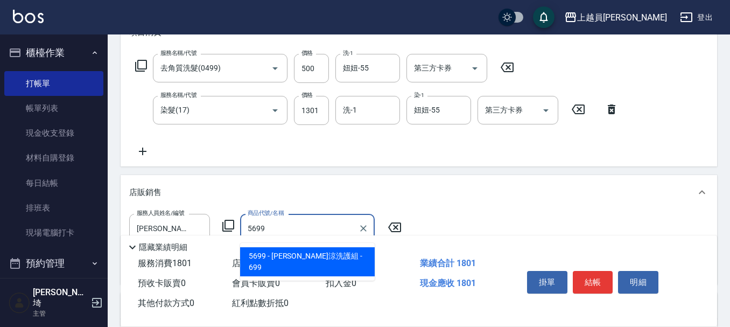
type input "[PERSON_NAME]涼洗護組"
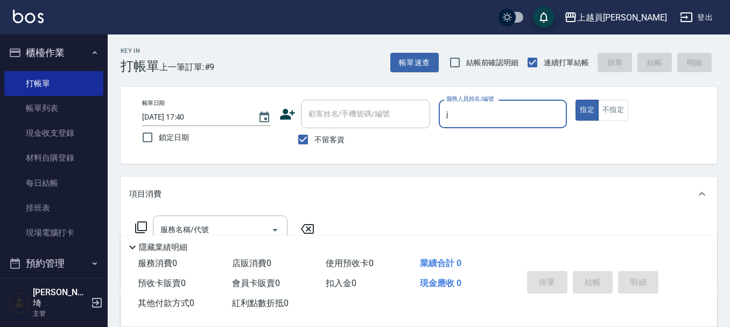
type input "[PERSON_NAME]"
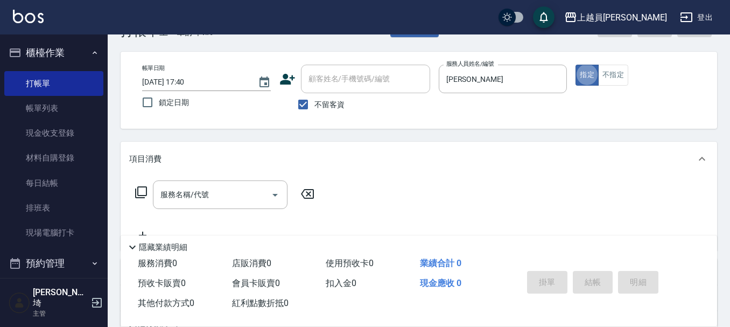
scroll to position [54, 0]
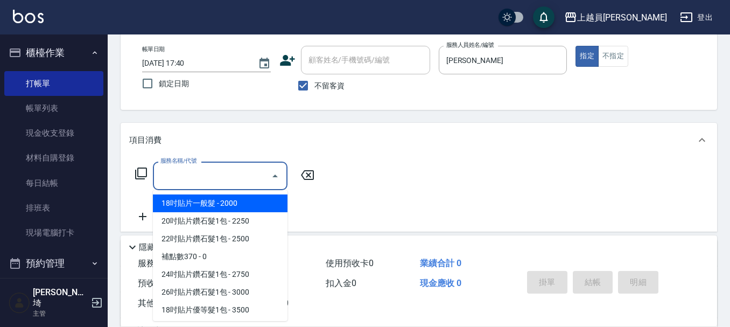
drag, startPoint x: 175, startPoint y: 174, endPoint x: 236, endPoint y: 158, distance: 63.0
click at [175, 174] on div "服務名稱/代號 服務名稱/代號" at bounding box center [220, 175] width 135 height 29
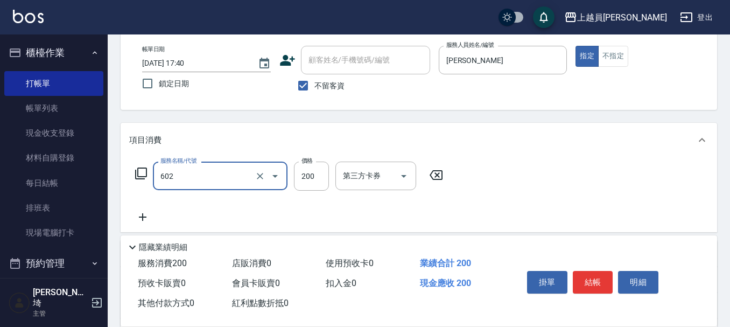
type input "一般洗髮(602)"
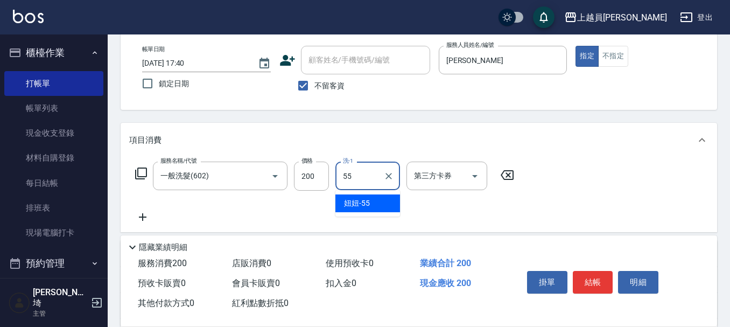
type input "妞妞-55"
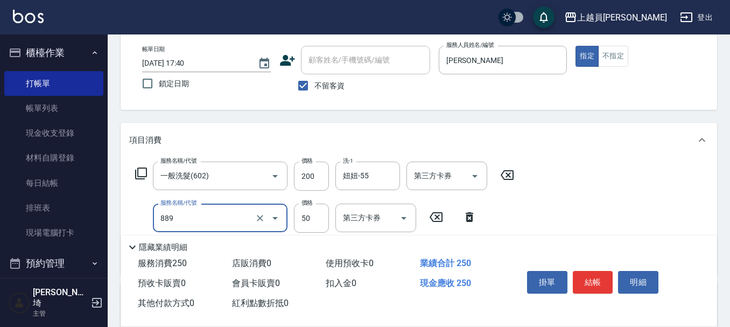
type input "精油(889)"
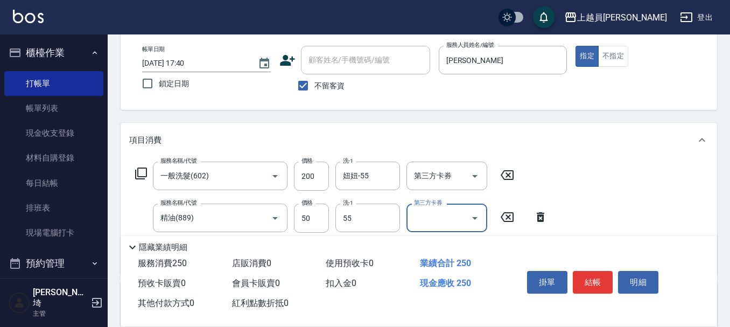
type input "妞妞-55"
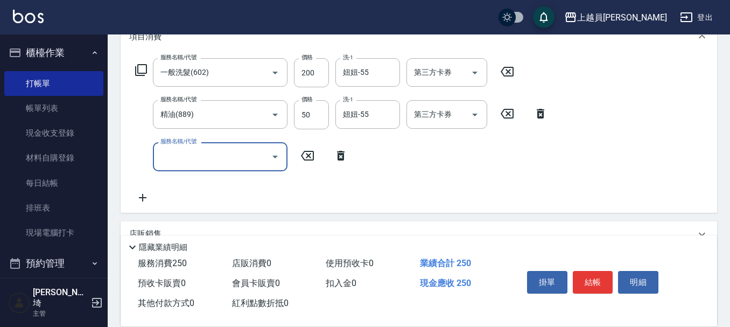
scroll to position [161, 0]
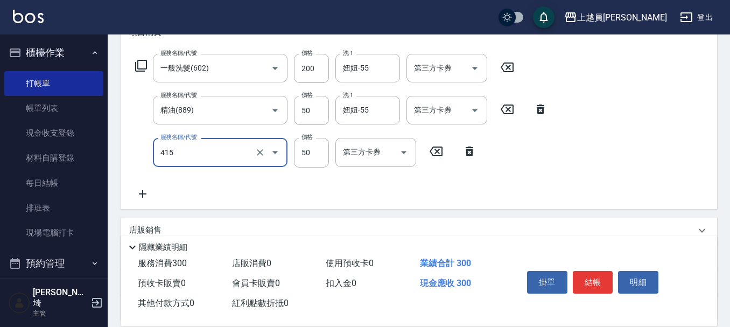
type input "瞬間保養(415)"
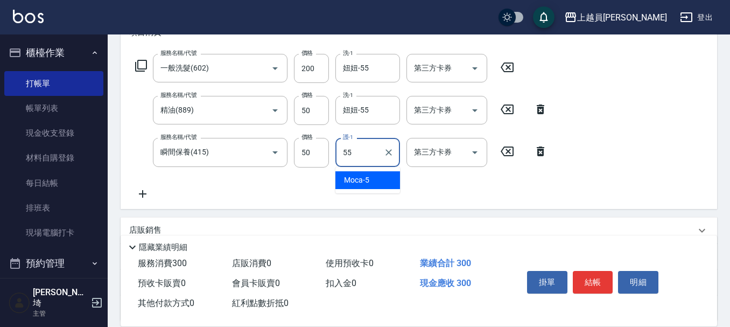
type input "妞妞-55"
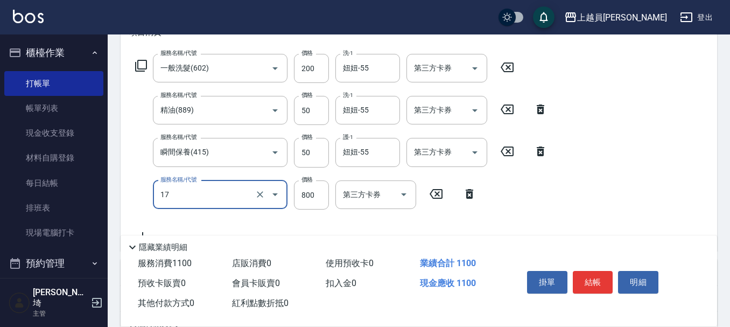
type input "染髮(17)"
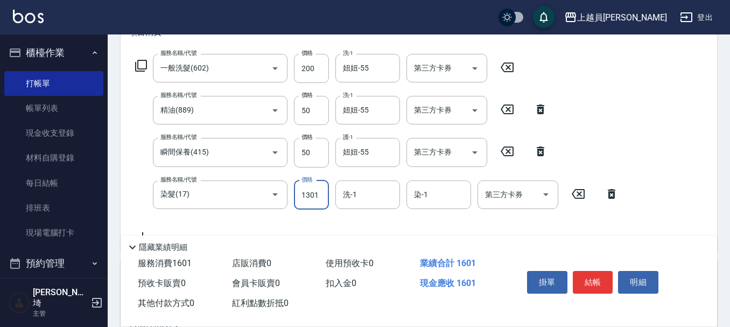
type input "1301"
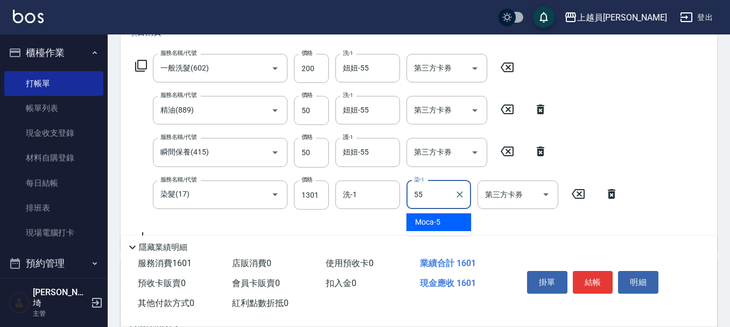
type input "妞妞-55"
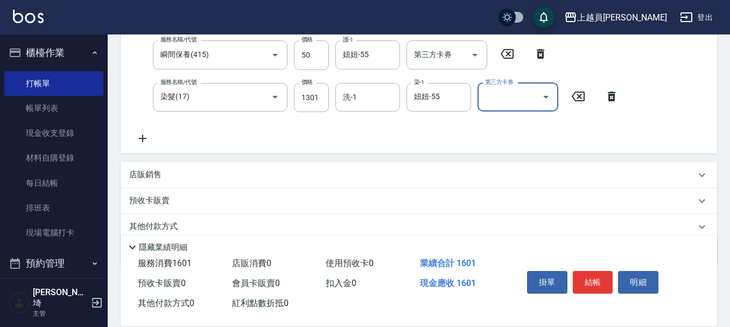
scroll to position [269, 0]
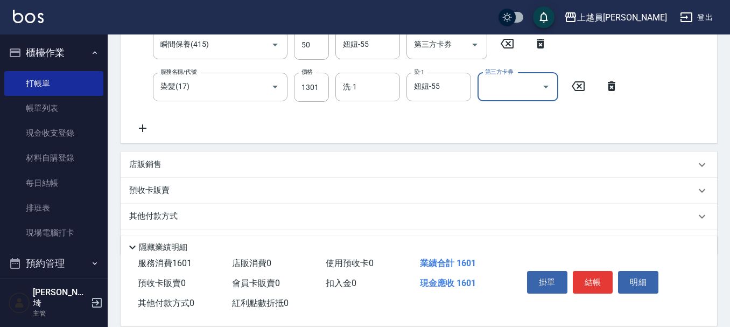
click at [249, 161] on div "店販銷售" at bounding box center [412, 164] width 566 height 11
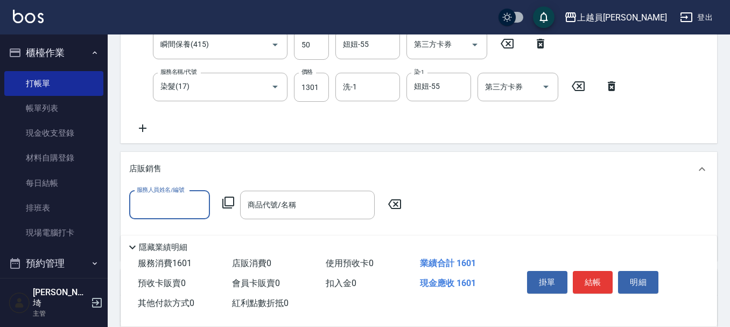
scroll to position [0, 0]
type input "[PERSON_NAME]"
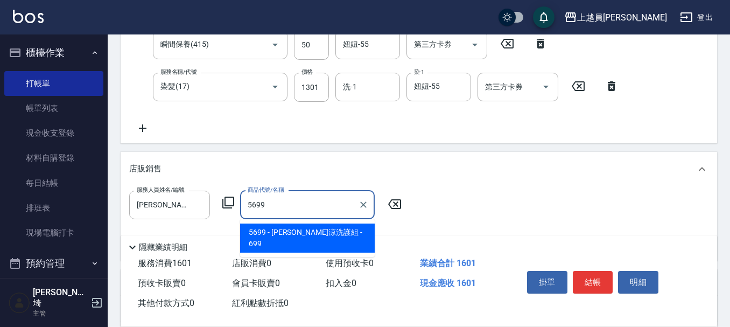
type input "[PERSON_NAME]涼洗護組"
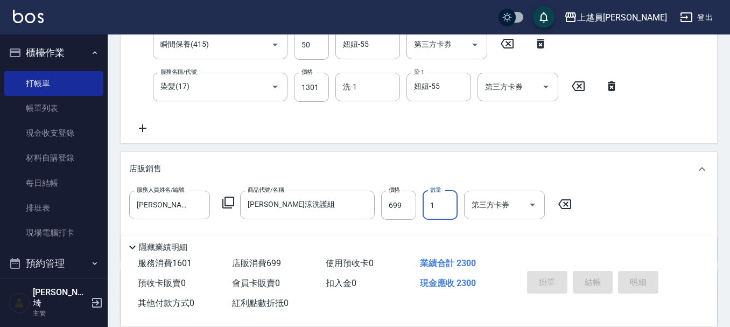
type input "[DATE] 17:41"
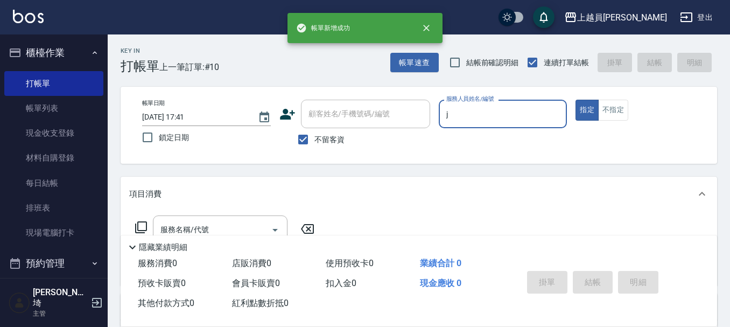
type input "[PERSON_NAME]"
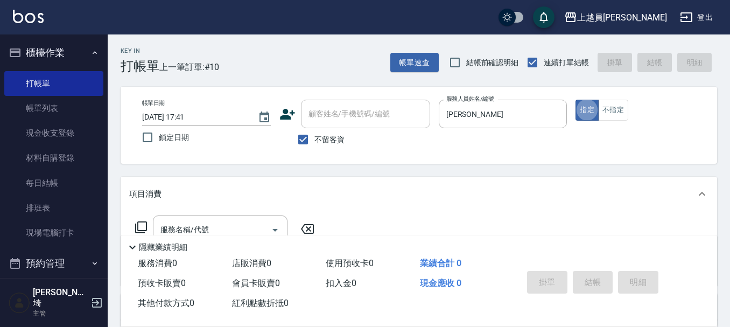
scroll to position [54, 0]
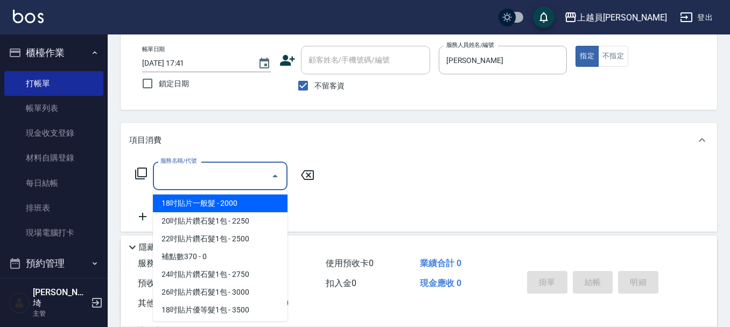
click at [214, 174] on input "服務名稱/代號" at bounding box center [212, 175] width 109 height 19
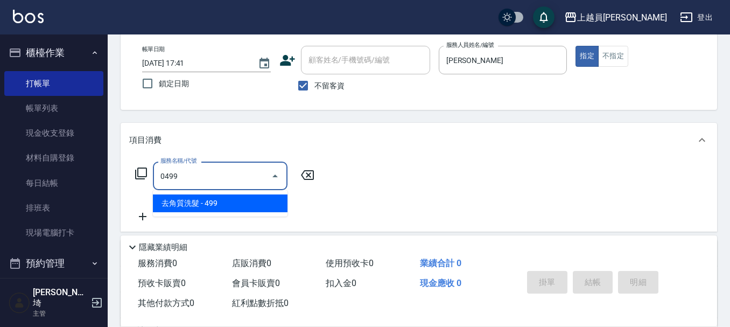
type input "去角質洗髮(0499)"
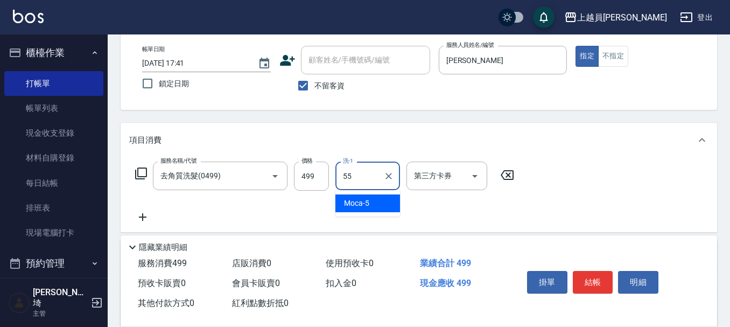
type input "妞妞-55"
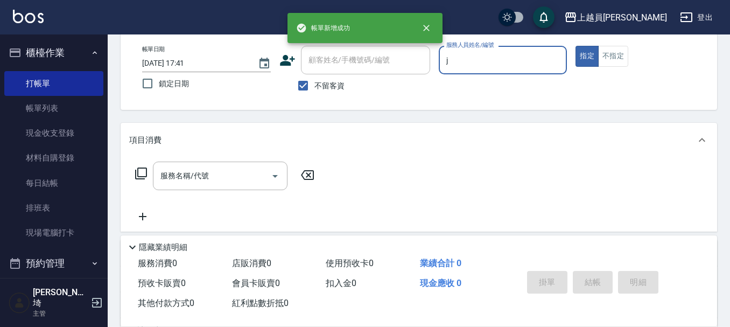
type input "[PERSON_NAME]"
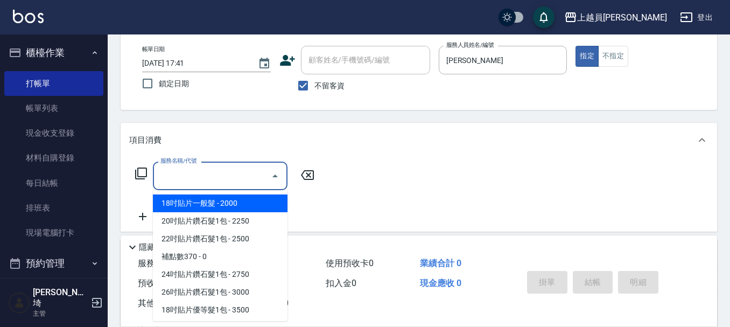
drag, startPoint x: 213, startPoint y: 178, endPoint x: 734, endPoint y: 80, distance: 530.5
click at [221, 176] on input "服務名稱/代號" at bounding box center [212, 175] width 109 height 19
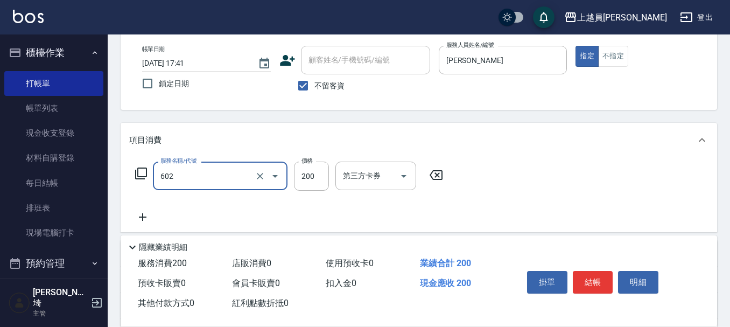
type input "一般洗髮(602)"
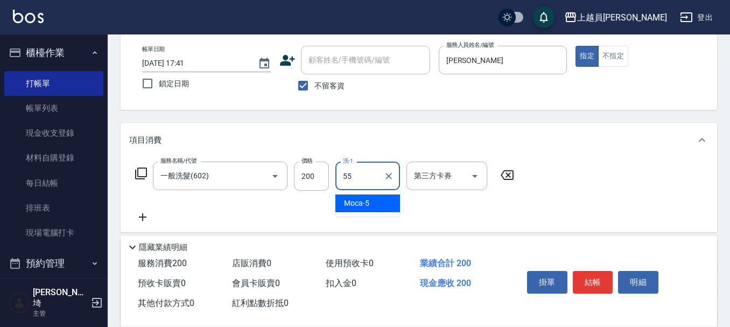
type input "妞妞-55"
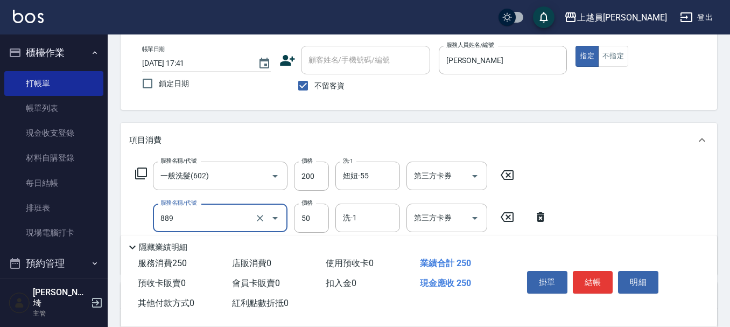
type input "精油(889)"
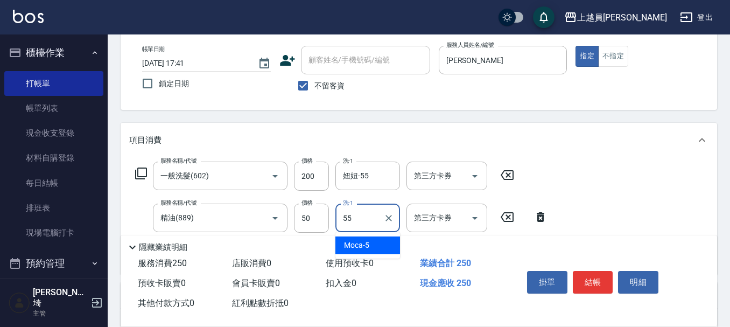
type input "妞妞-55"
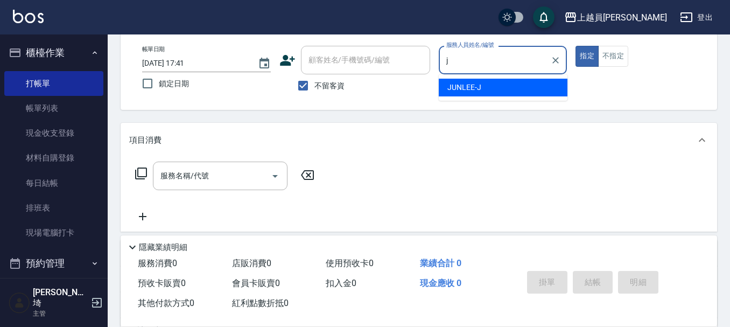
type input "[PERSON_NAME]"
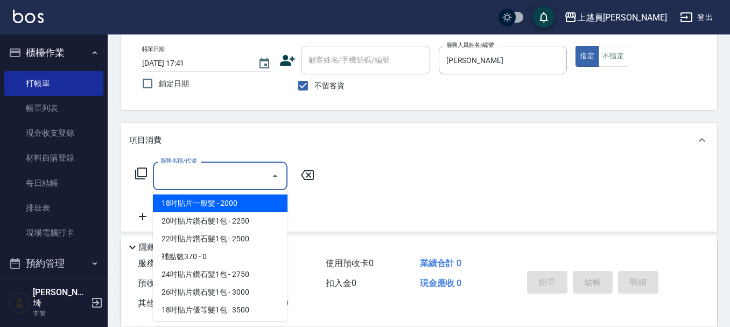
drag, startPoint x: 248, startPoint y: 172, endPoint x: 598, endPoint y: 135, distance: 352.2
click at [255, 169] on input "服務名稱/代號" at bounding box center [212, 175] width 109 height 19
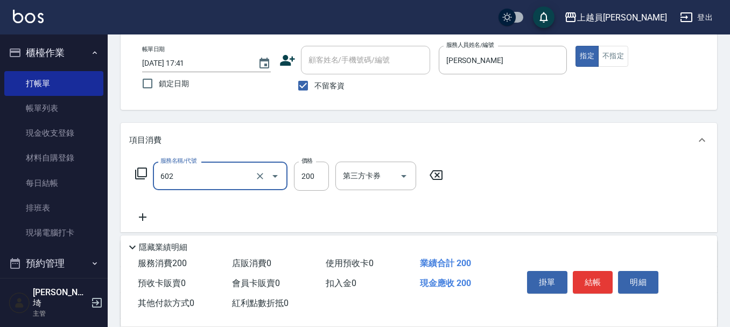
type input "一般洗髮(602)"
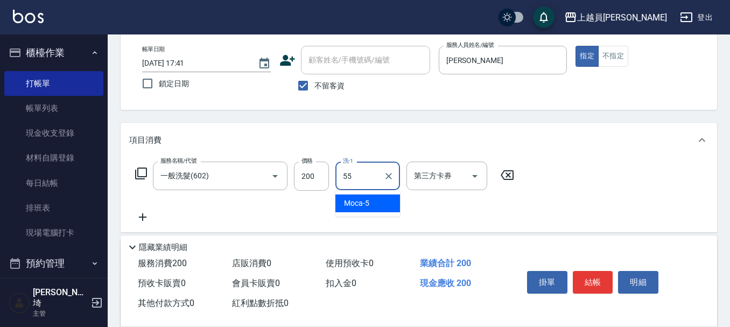
type input "妞妞-55"
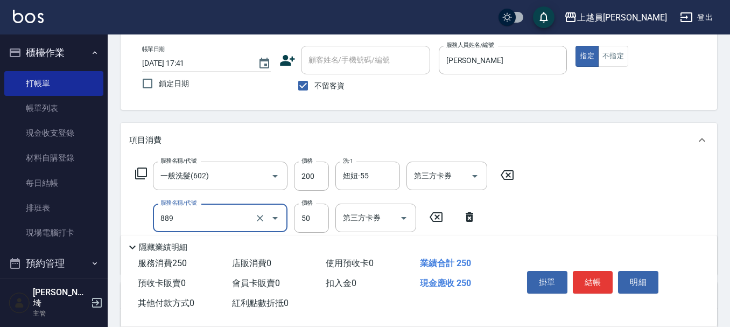
type input "精油(889)"
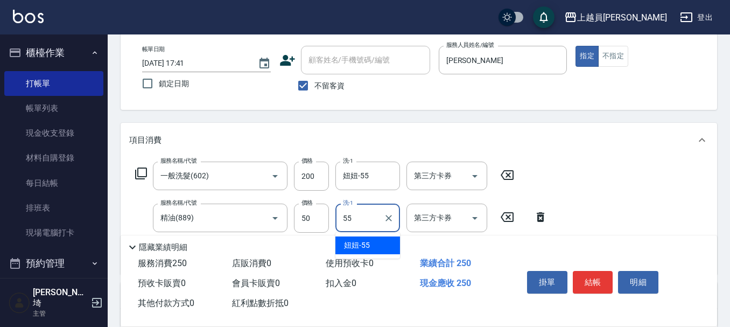
type input "妞妞-55"
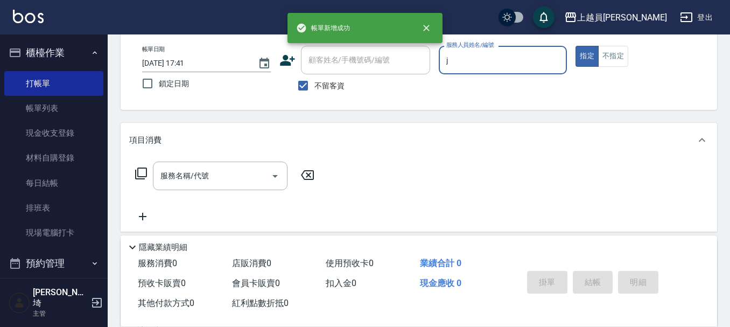
type input "[PERSON_NAME]"
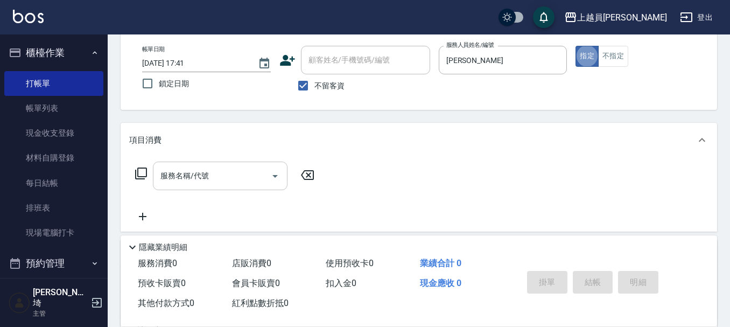
drag, startPoint x: 239, startPoint y: 190, endPoint x: 237, endPoint y: 183, distance: 7.2
click at [238, 188] on div "服務名稱/代號 服務名稱/代號" at bounding box center [225, 191] width 192 height 61
click at [338, 154] on div "項目消費" at bounding box center [419, 140] width 596 height 34
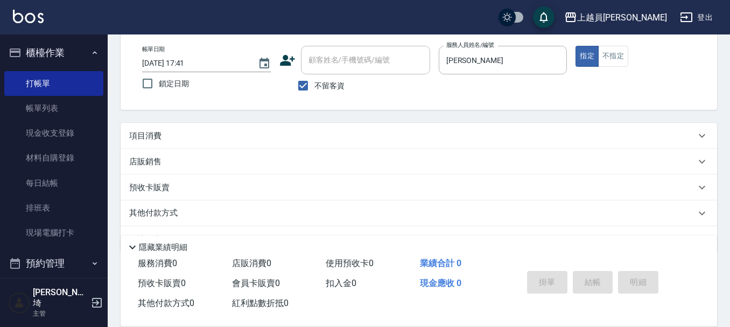
click at [252, 119] on div "Key In 打帳單 上一筆訂單:#13 帳單速查 結帳前確認明細 連續打單結帳 掛單 結帳 明細 帳單日期 [DATE] 17:41 鎖定日期 顧客姓名/手…" at bounding box center [419, 168] width 622 height 374
click at [217, 145] on div "項目消費" at bounding box center [419, 136] width 596 height 26
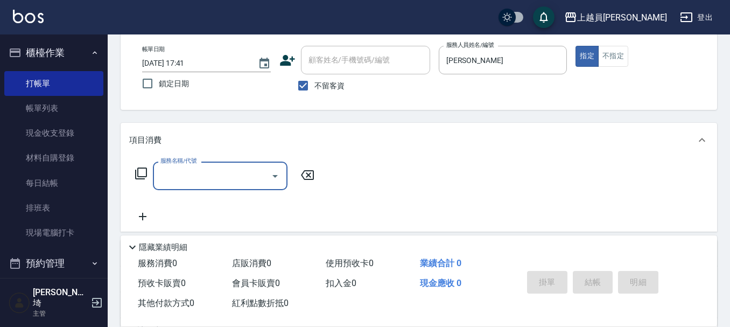
scroll to position [0, 0]
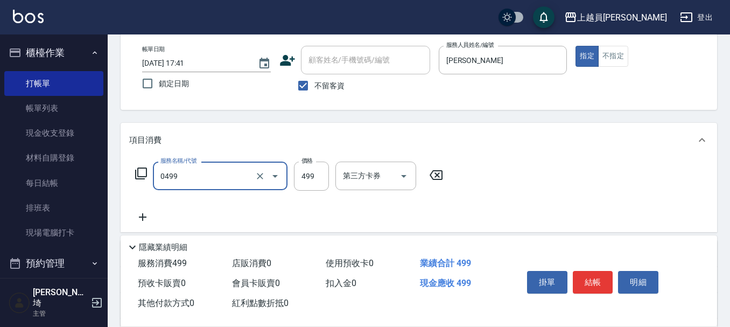
type input "去角質洗髮(0499)"
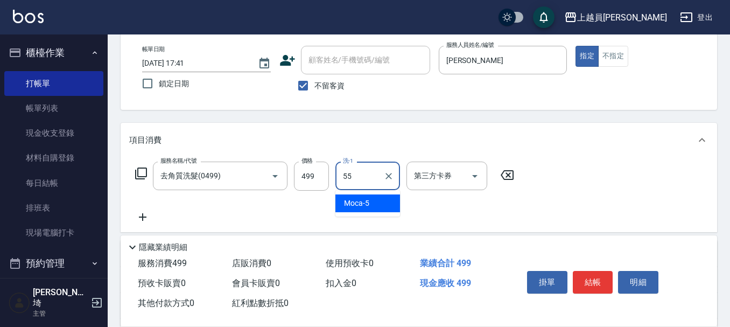
type input "妞妞-55"
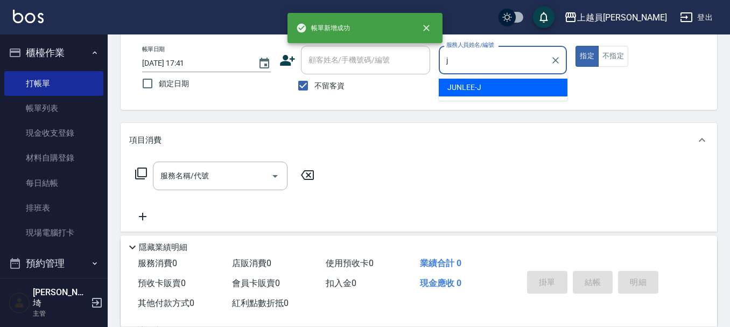
type input "[PERSON_NAME]"
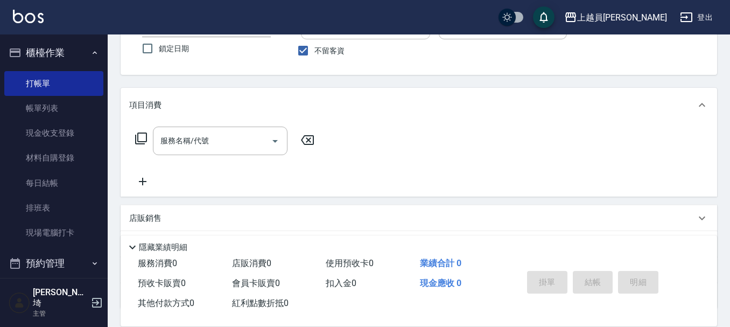
scroll to position [108, 0]
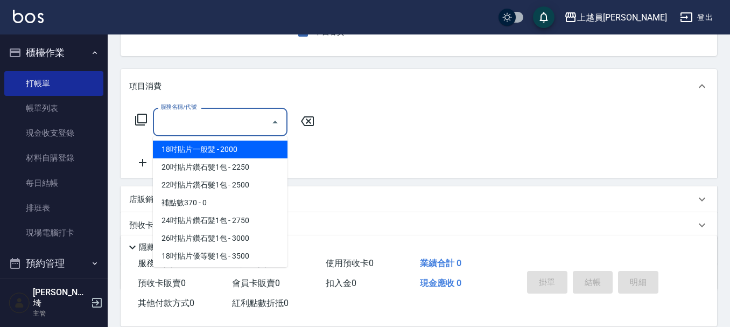
drag, startPoint x: 198, startPoint y: 126, endPoint x: 695, endPoint y: 77, distance: 499.0
click at [203, 126] on input "服務名稱/代號" at bounding box center [212, 121] width 109 height 19
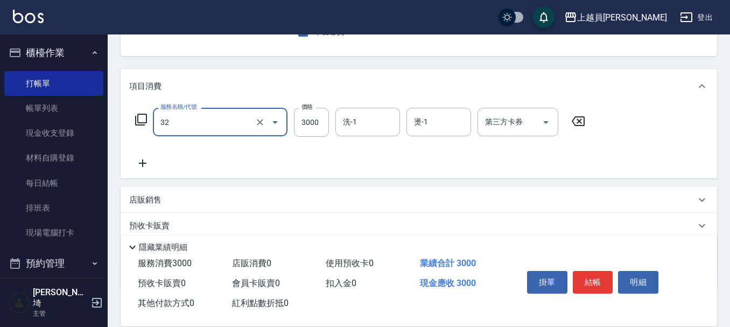
type input "染髮A餐(32)"
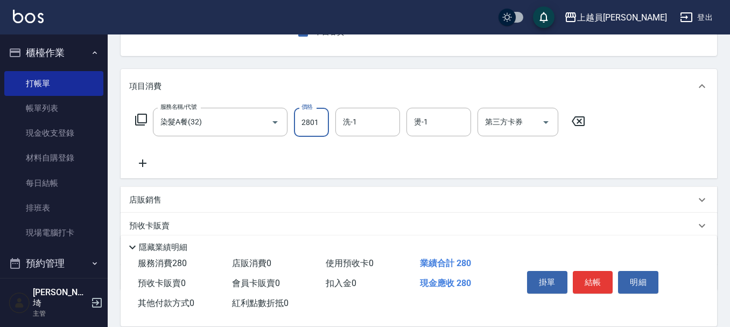
type input "2801"
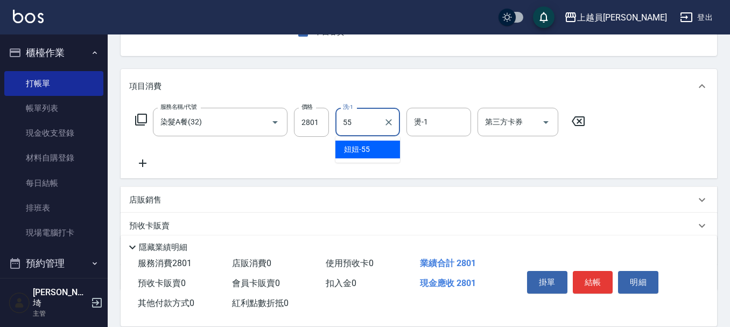
type input "妞妞-55"
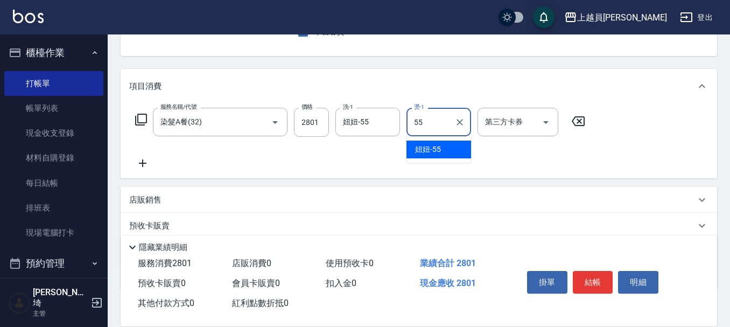
type input "妞妞-55"
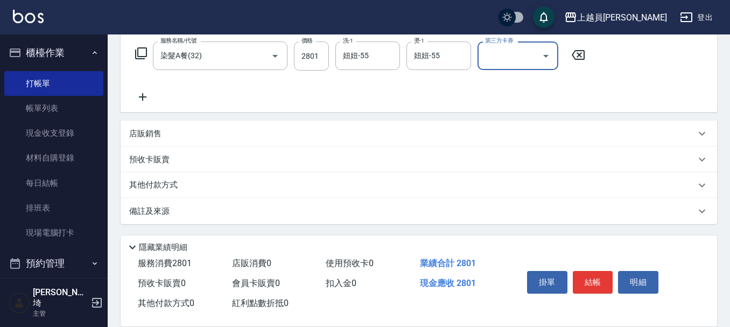
scroll to position [174, 0]
drag, startPoint x: 155, startPoint y: 135, endPoint x: 197, endPoint y: 119, distance: 45.3
click at [157, 135] on p "店販銷售" at bounding box center [145, 133] width 32 height 11
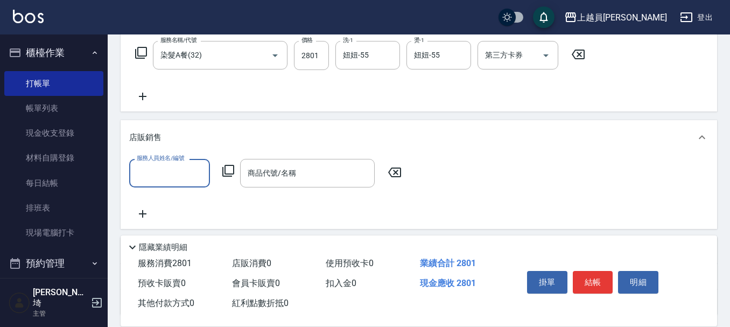
scroll to position [0, 0]
type input "[PERSON_NAME]"
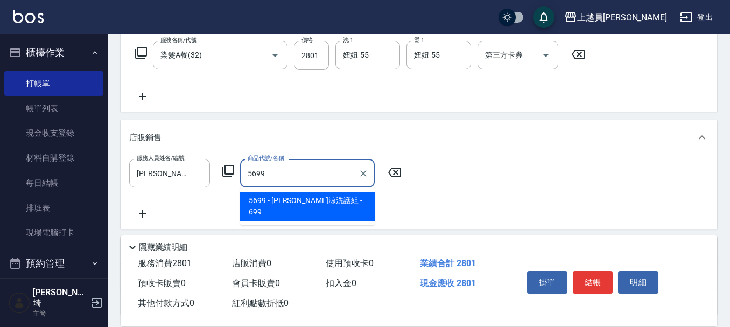
type input "[PERSON_NAME]涼洗護組"
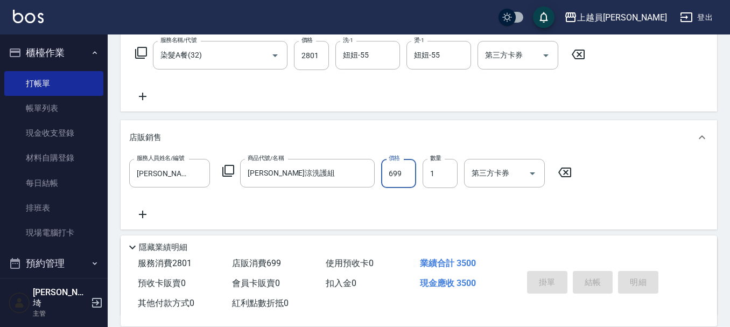
type input "[DATE] 17:42"
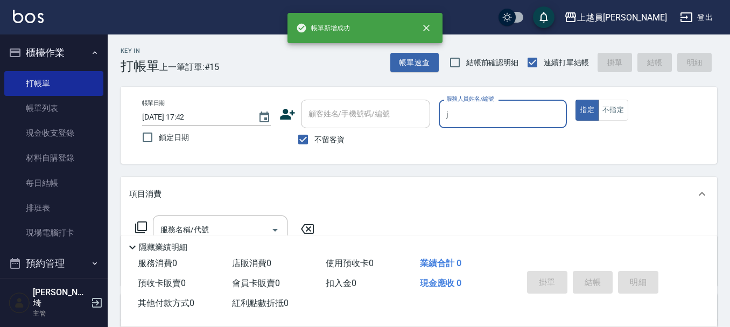
type input "[PERSON_NAME]"
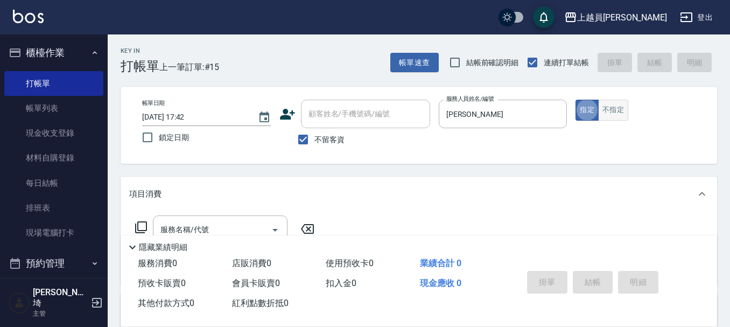
click at [612, 103] on button "不指定" at bounding box center [613, 110] width 30 height 21
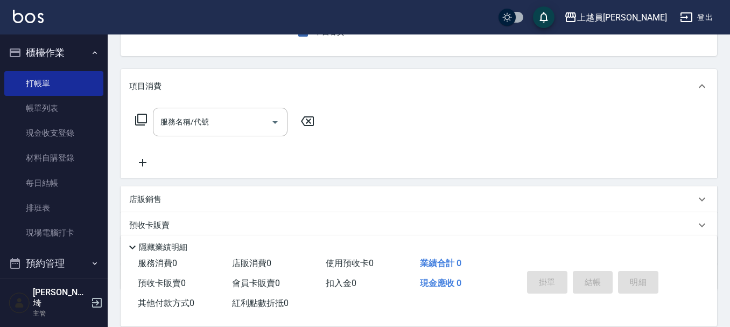
click at [236, 98] on div "項目消費" at bounding box center [419, 86] width 596 height 34
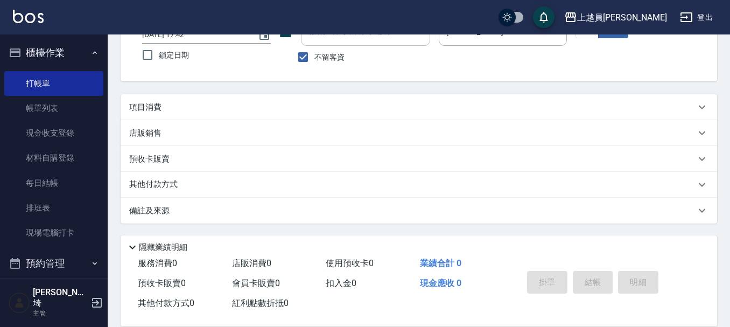
scroll to position [82, 0]
click at [218, 107] on div "項目消費" at bounding box center [412, 107] width 566 height 11
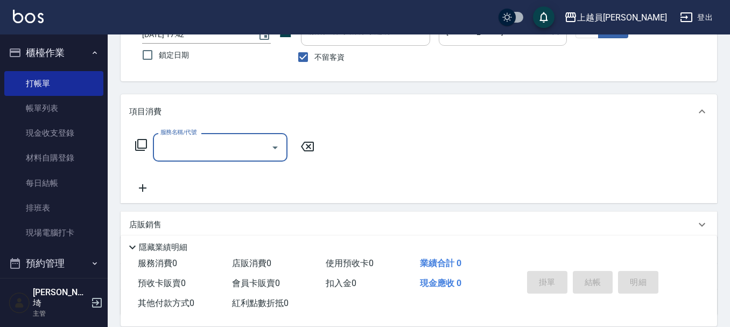
scroll to position [29, 0]
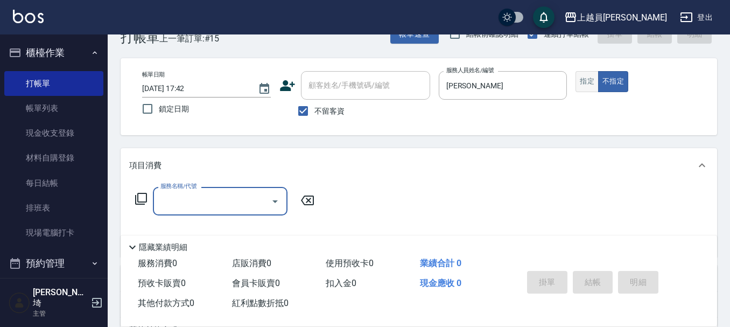
click at [593, 81] on button "指定" at bounding box center [586, 81] width 23 height 21
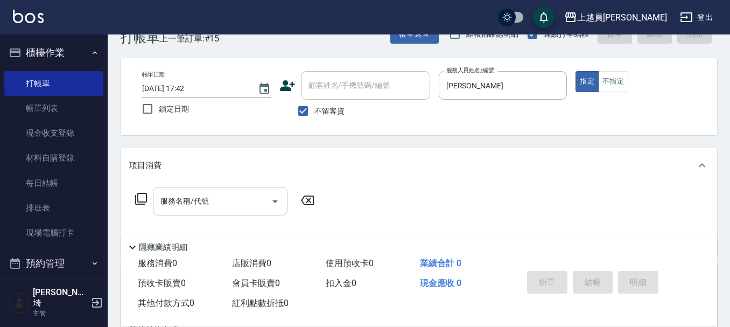
click at [183, 199] on input "服務名稱/代號" at bounding box center [212, 201] width 109 height 19
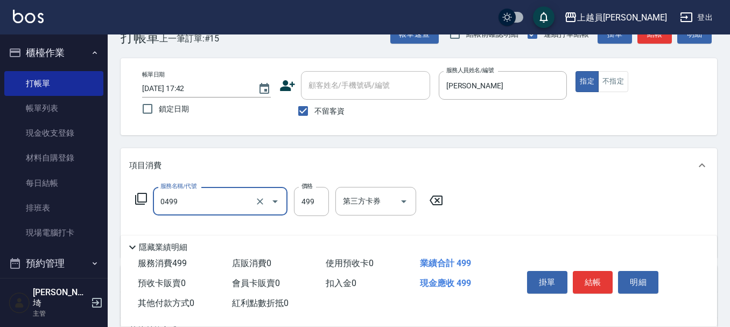
type input "去角質洗髮(0499)"
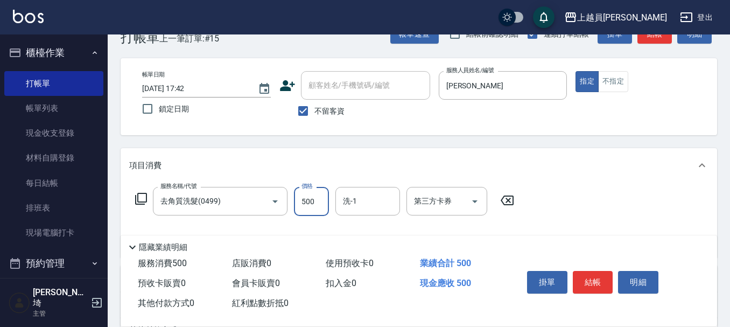
type input "500"
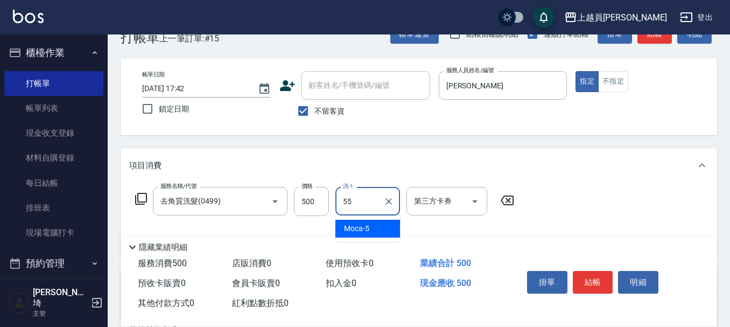
type input "妞妞-55"
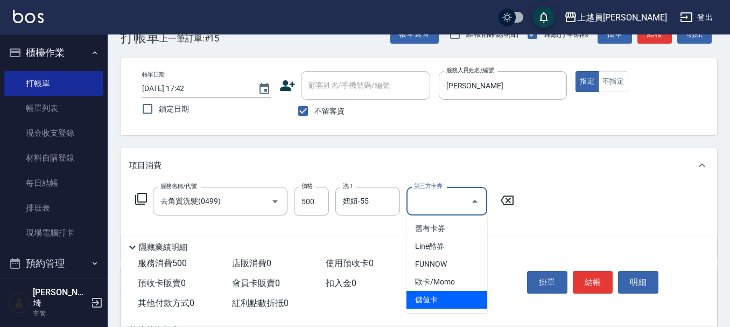
type input "儲值卡"
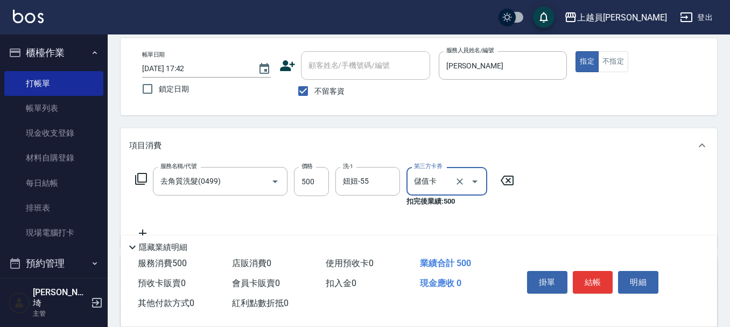
scroll to position [82, 0]
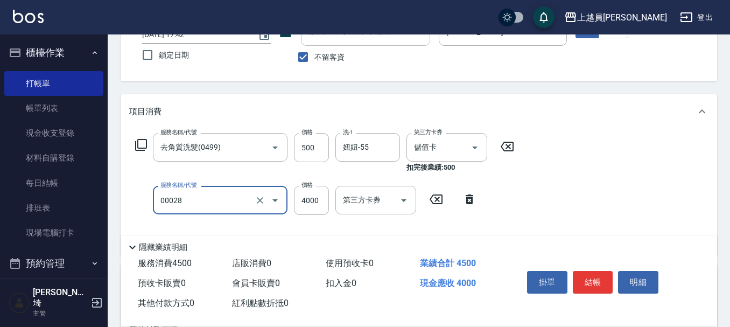
type input "槍式重整(00028)"
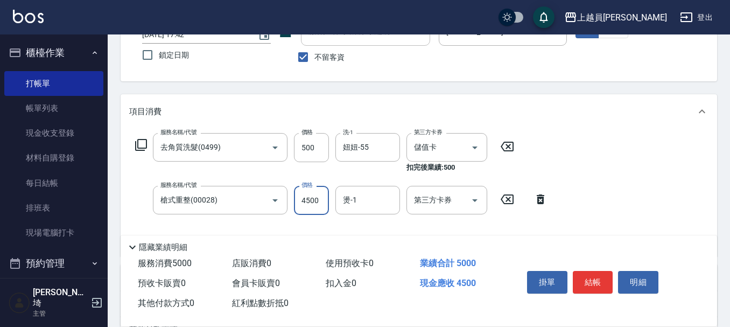
type input "4500"
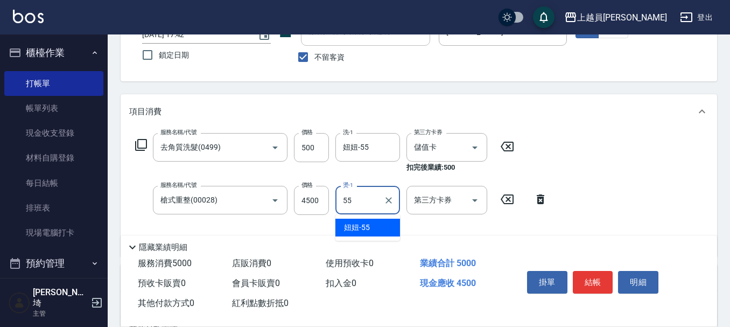
type input "妞妞-55"
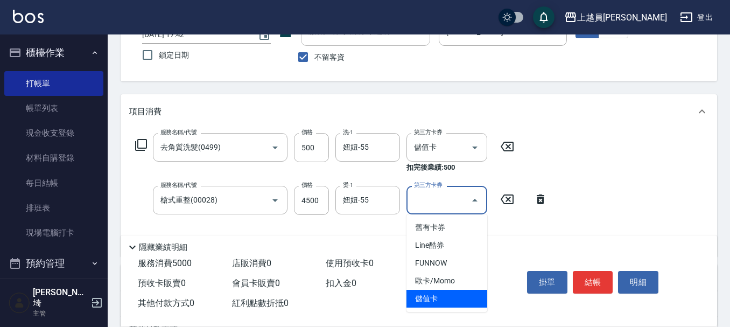
type input "儲值卡"
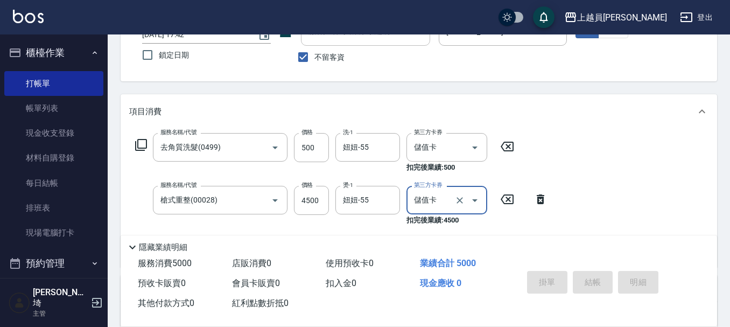
type input "[DATE] 17:43"
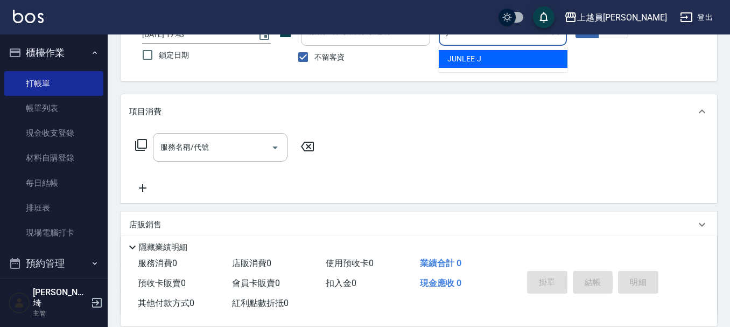
type input "[PERSON_NAME]"
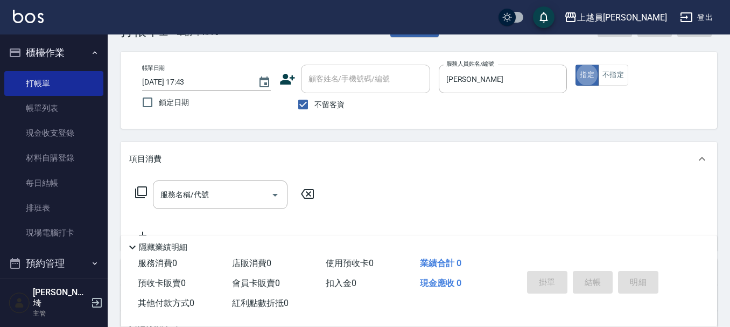
scroll to position [54, 0]
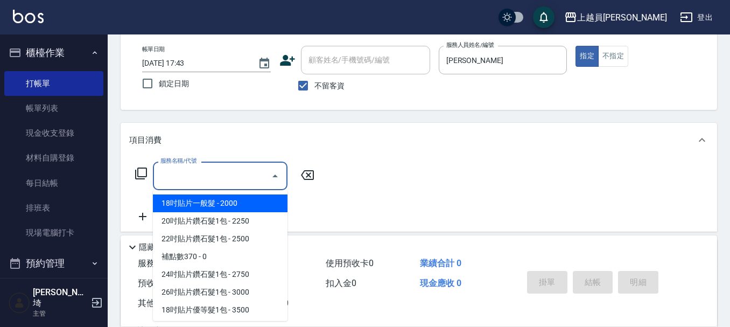
click at [220, 173] on input "服務名稱/代號" at bounding box center [212, 175] width 109 height 19
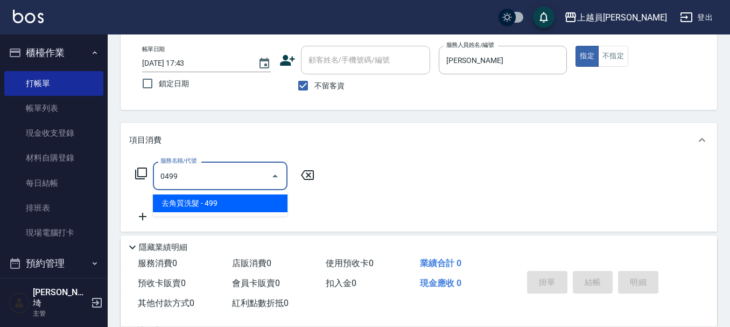
type input "去角質洗髮(0499)"
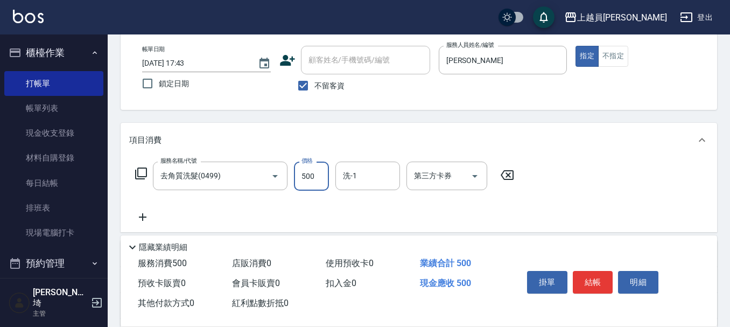
type input "500"
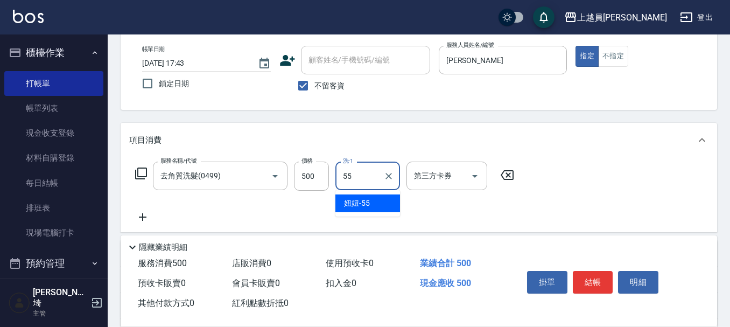
type input "妞妞-55"
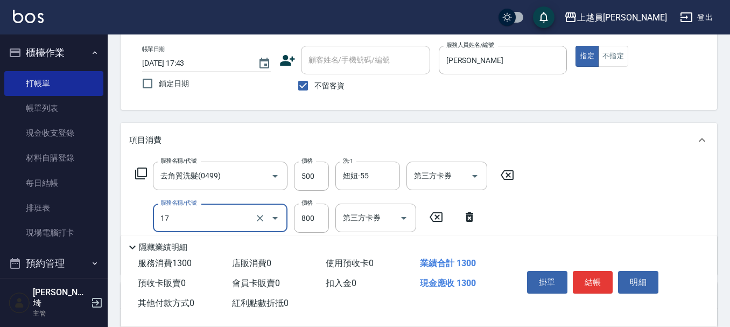
type input "染髮(17)"
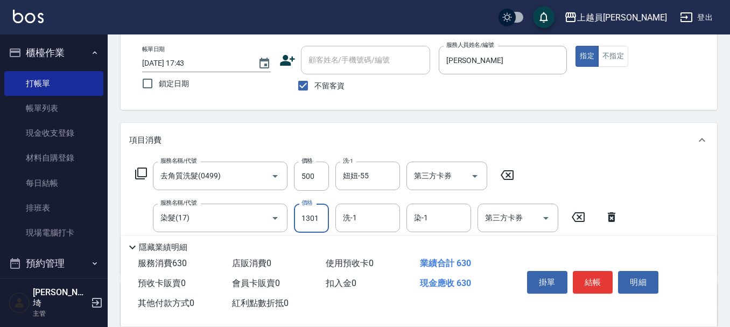
type input "1301"
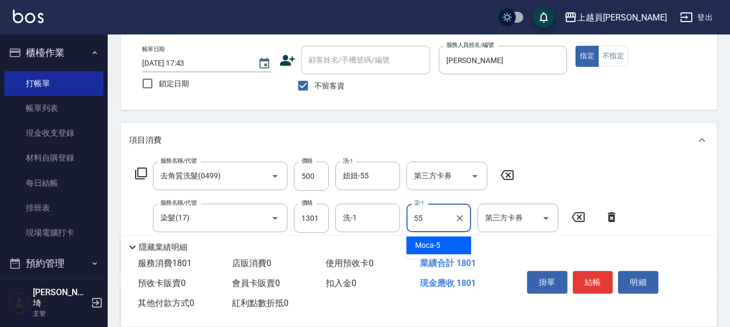
type input "妞妞-55"
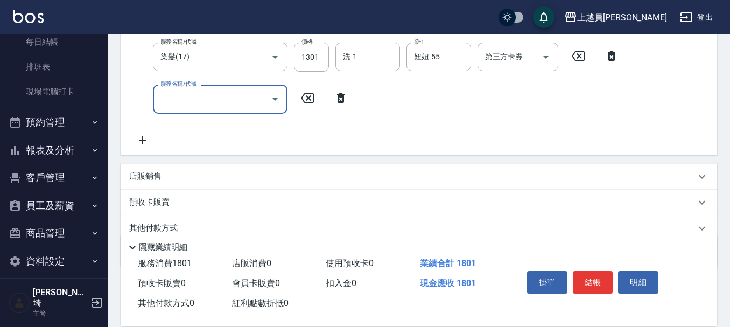
scroll to position [215, 0]
click at [147, 178] on p "店販銷售" at bounding box center [145, 175] width 32 height 11
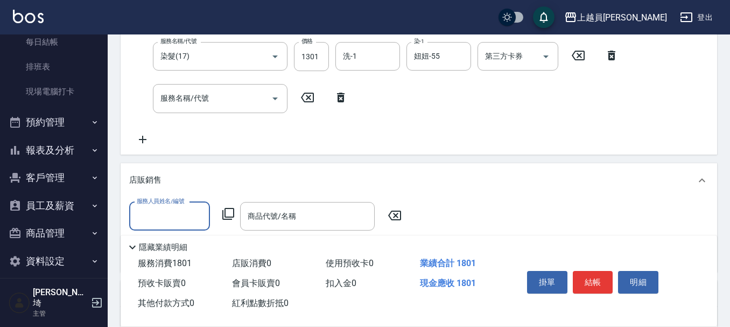
scroll to position [0, 0]
type input "[PERSON_NAME]"
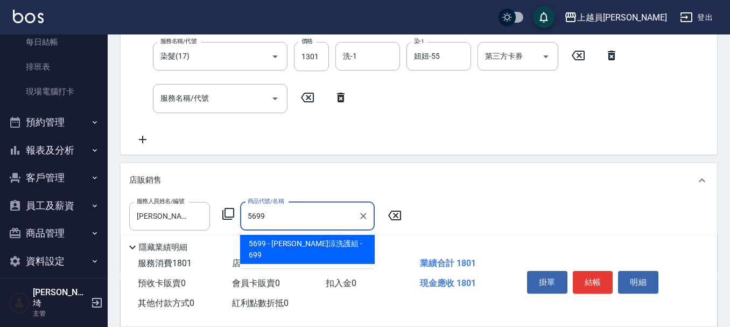
type input "[PERSON_NAME]涼洗護組"
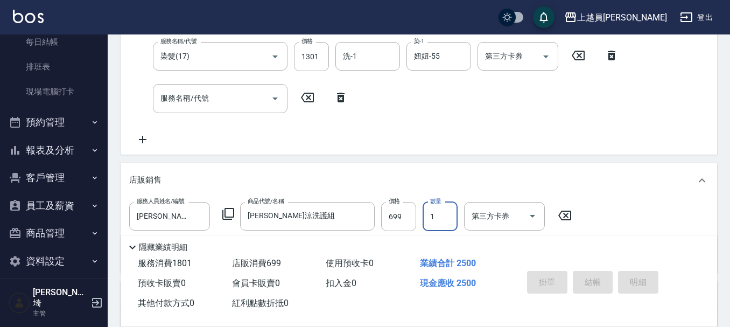
type input "[DATE] 17:44"
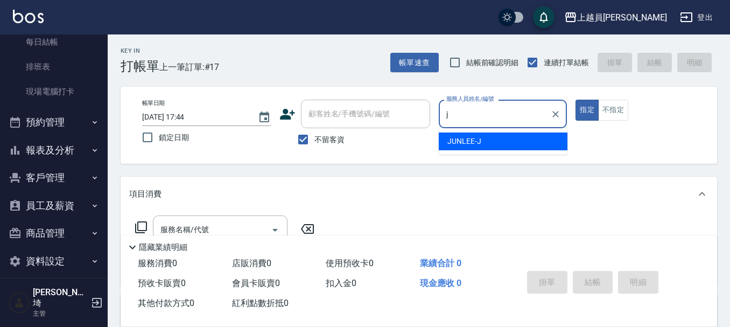
type input "[PERSON_NAME]"
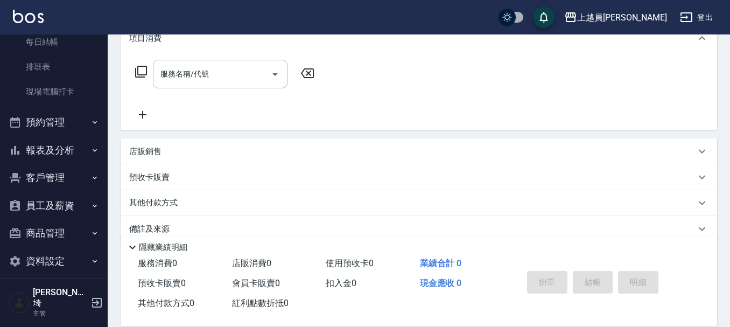
scroll to position [161, 0]
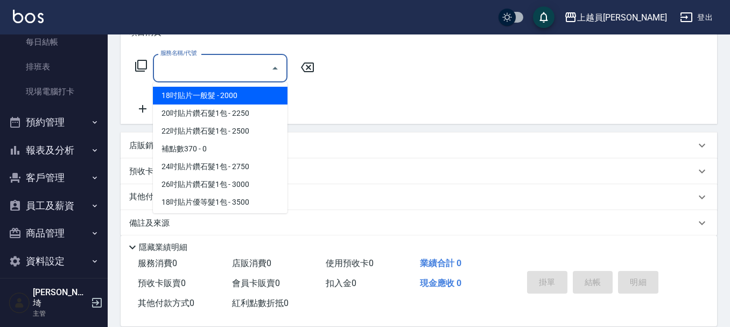
click at [218, 70] on input "服務名稱/代號" at bounding box center [212, 68] width 109 height 19
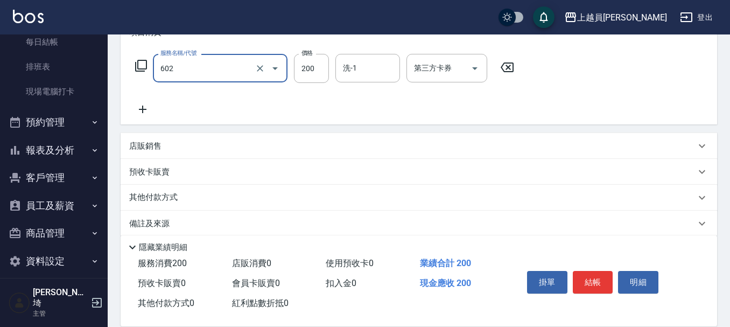
type input "一般洗髮(602)"
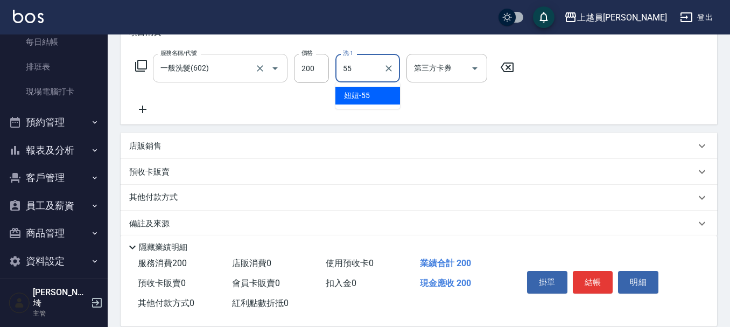
type input "妞妞-55"
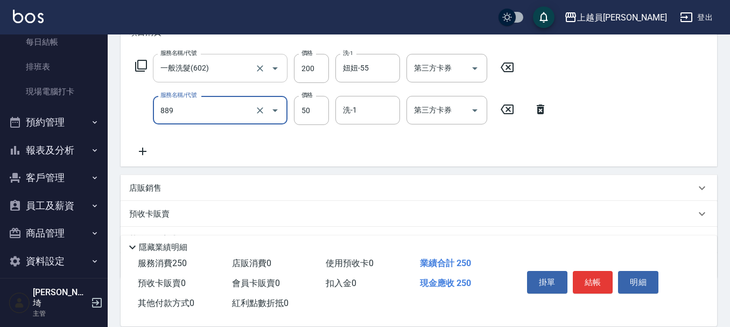
type input "精油(889)"
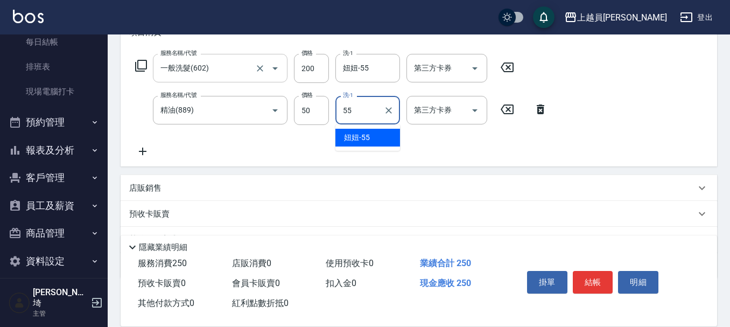
type input "妞妞-55"
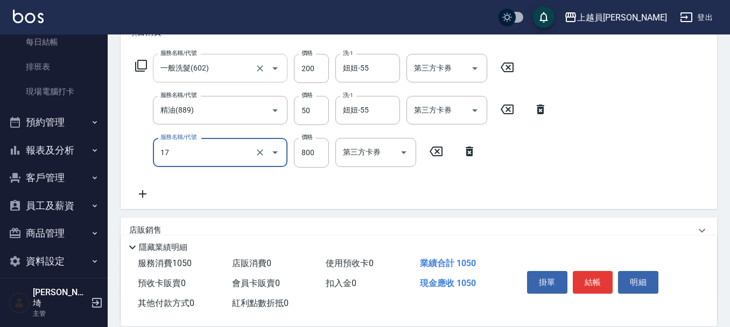
type input "染髮(17)"
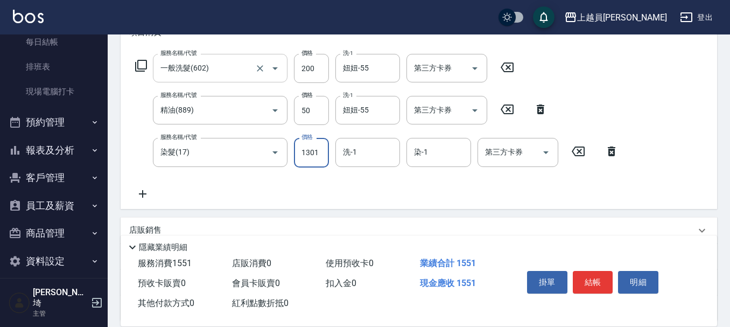
type input "1301"
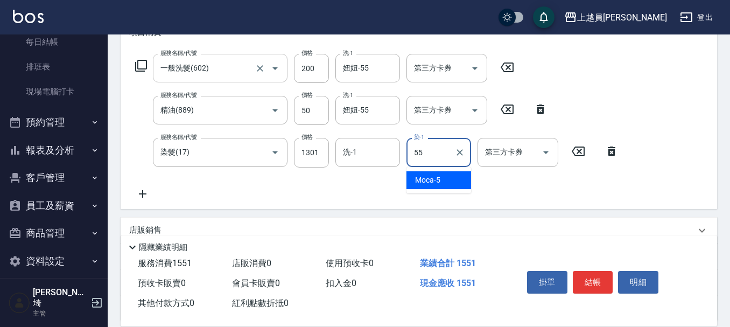
type input "妞妞-55"
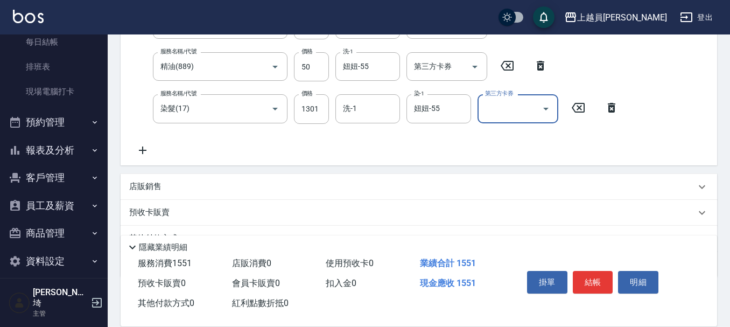
scroll to position [259, 0]
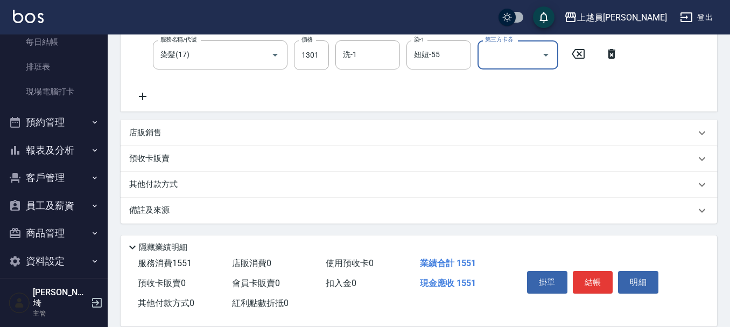
drag, startPoint x: 195, startPoint y: 115, endPoint x: 189, endPoint y: 117, distance: 5.6
click at [194, 115] on div "項目消費 服務名稱/代號 一般洗髮(602) 服務名稱/代號 價格 200 價格 洗-1 妞妞-55 洗-1 第三方卡券 第三方卡券 服務名稱/代號 精油(8…" at bounding box center [419, 70] width 596 height 305
click at [183, 124] on div "店販銷售" at bounding box center [419, 133] width 596 height 26
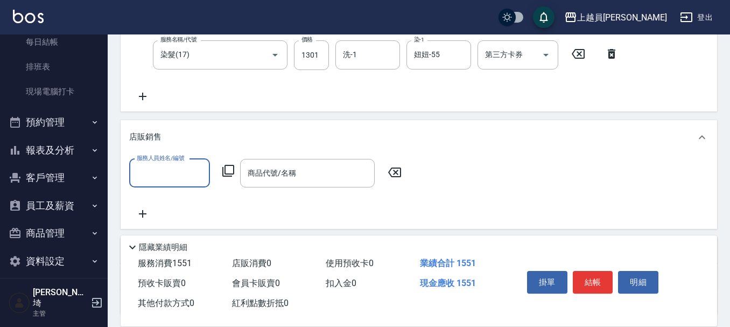
scroll to position [0, 0]
type input "[PERSON_NAME]"
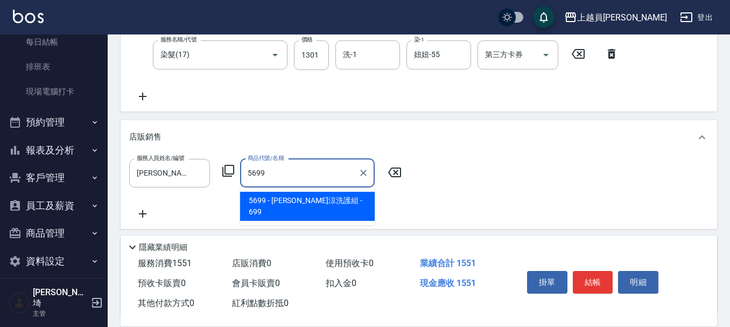
type input "[PERSON_NAME]涼洗護組"
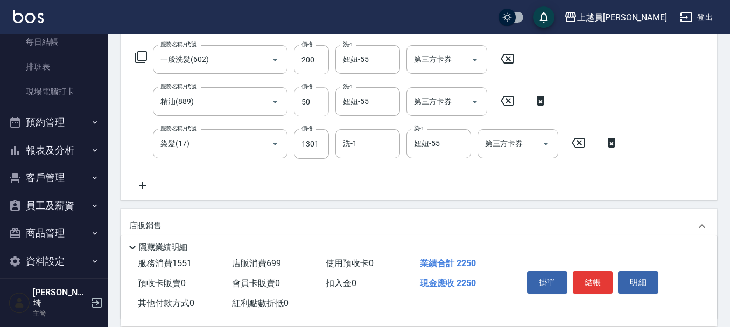
scroll to position [151, 0]
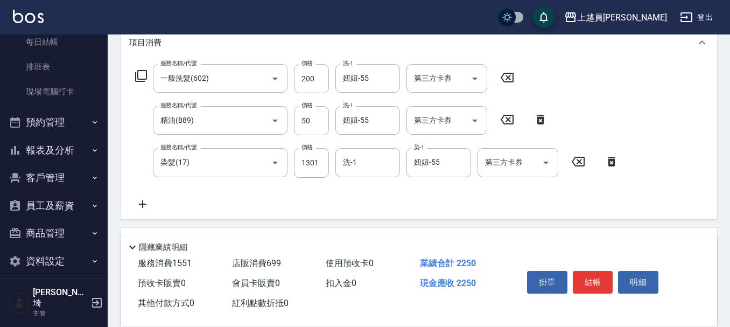
click at [133, 209] on icon at bounding box center [142, 203] width 27 height 13
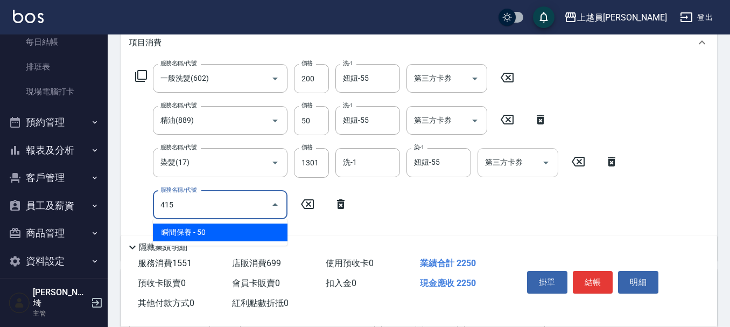
type input "瞬間保養(415)"
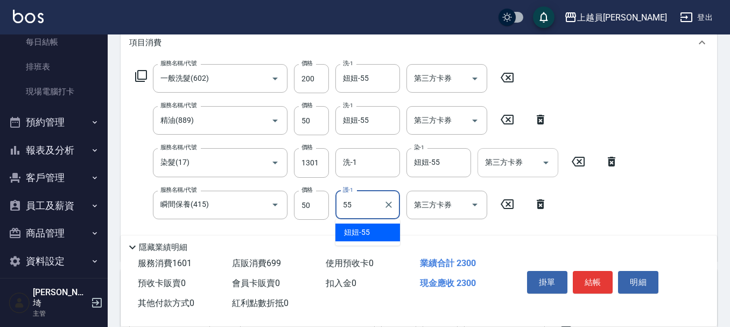
type input "妞妞-55"
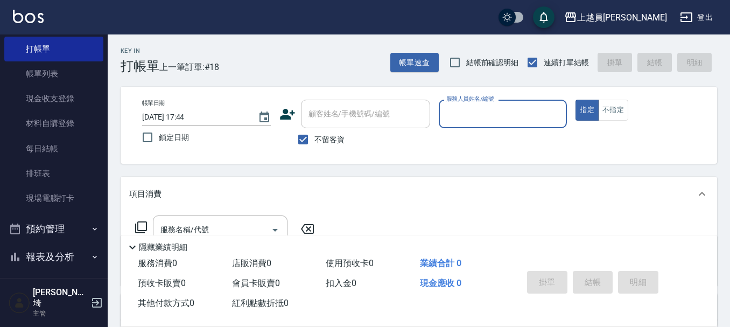
scroll to position [33, 0]
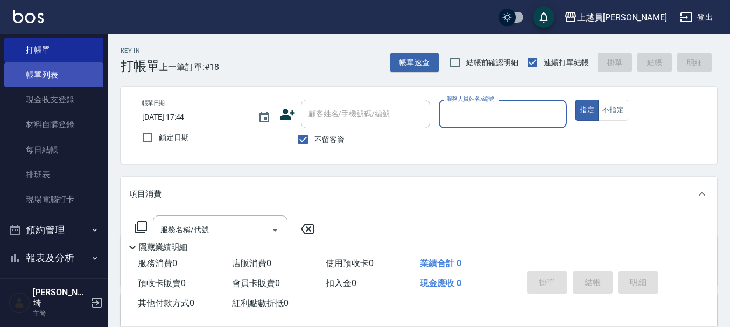
click at [68, 75] on link "帳單列表" at bounding box center [53, 74] width 99 height 25
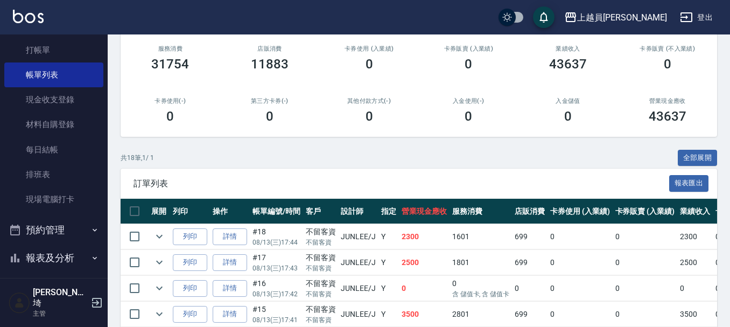
scroll to position [161, 0]
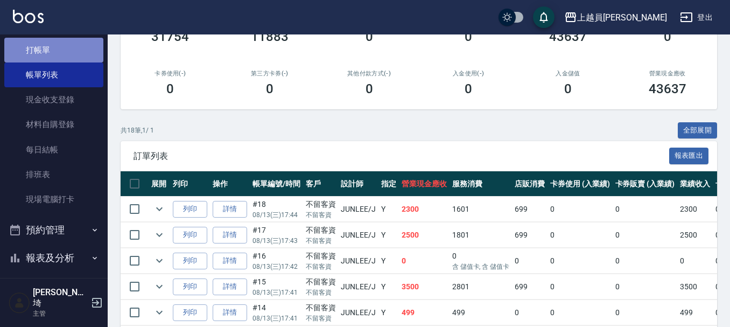
click at [60, 39] on link "打帳單" at bounding box center [53, 50] width 99 height 25
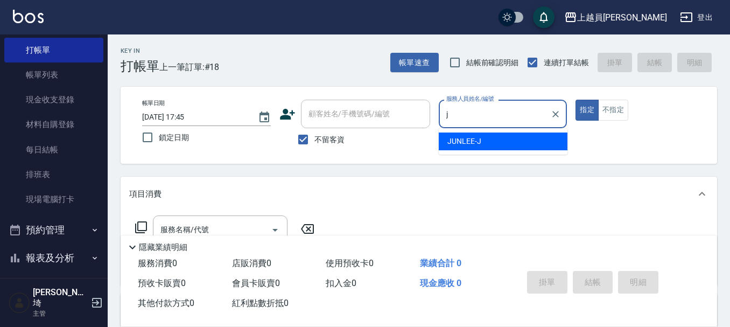
type input "[PERSON_NAME]"
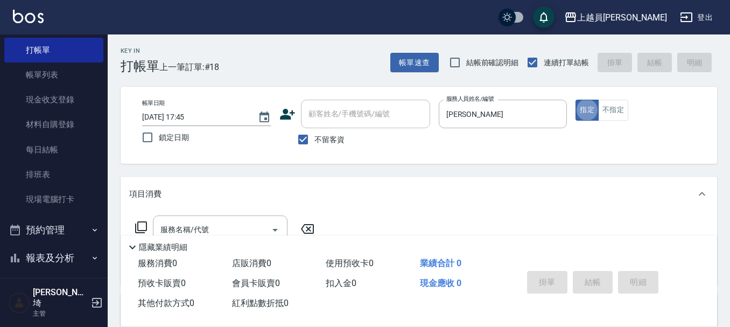
type button "true"
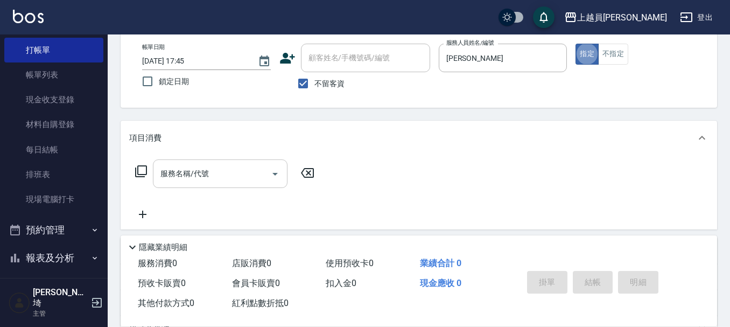
scroll to position [108, 0]
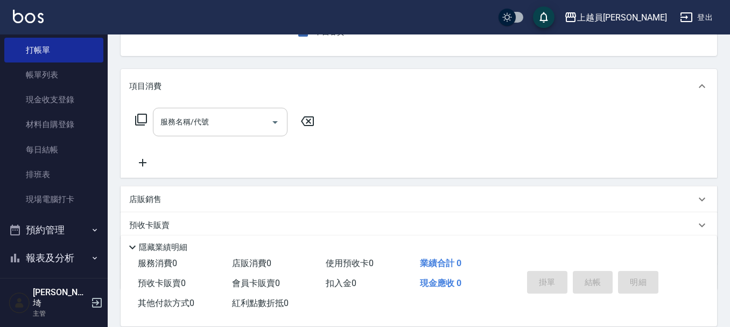
click at [193, 113] on input "服務名稱/代號" at bounding box center [212, 121] width 109 height 19
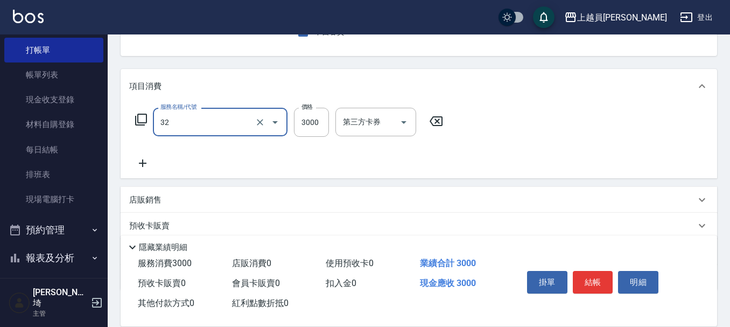
type input "染髮A餐(32)"
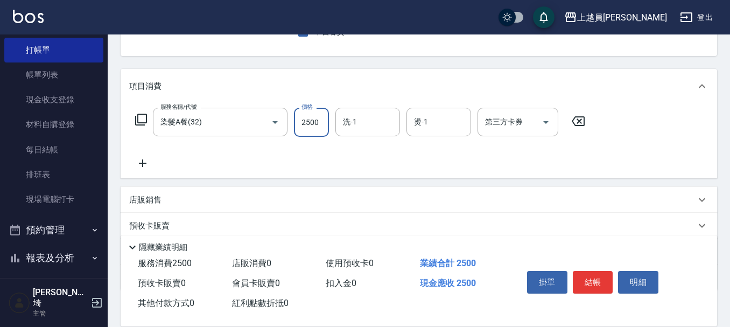
type input "2500"
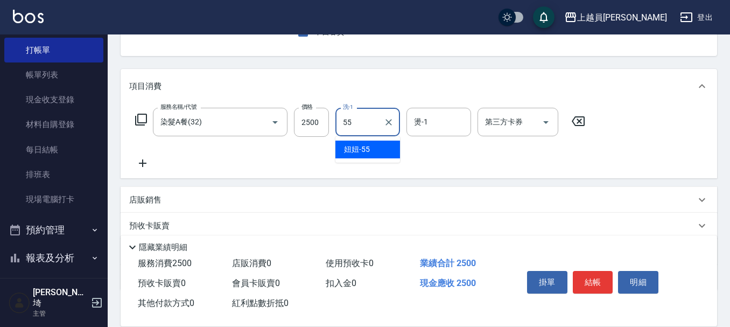
type input "妞妞-55"
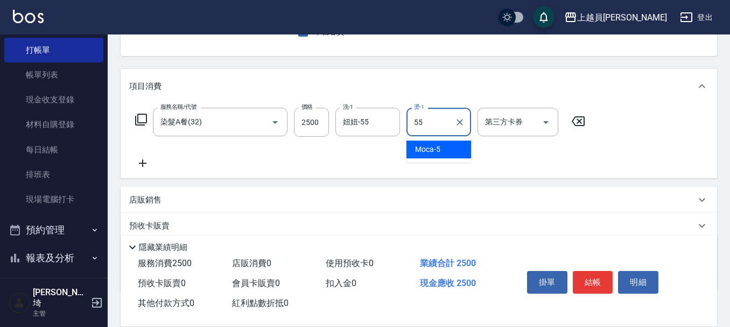
type input "妞妞-55"
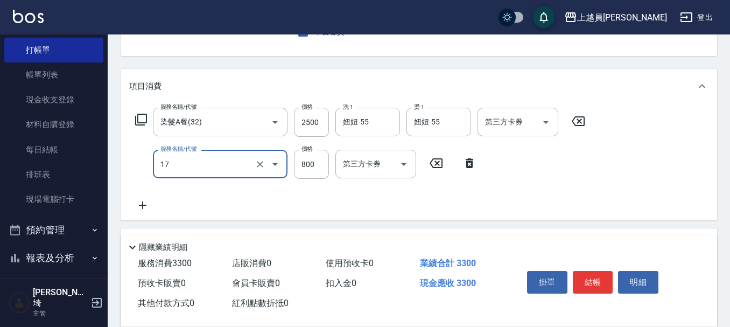
type input "染髮(17)"
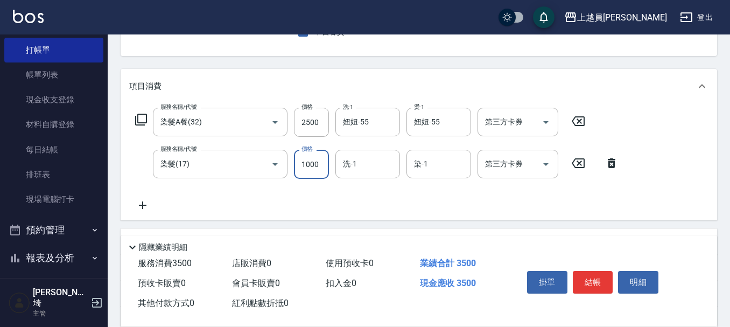
type input "1000"
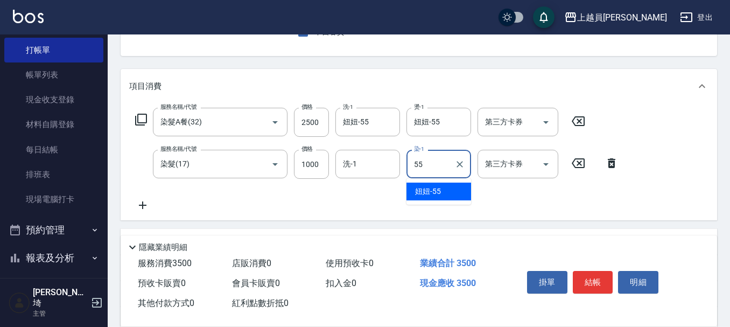
type input "妞妞-55"
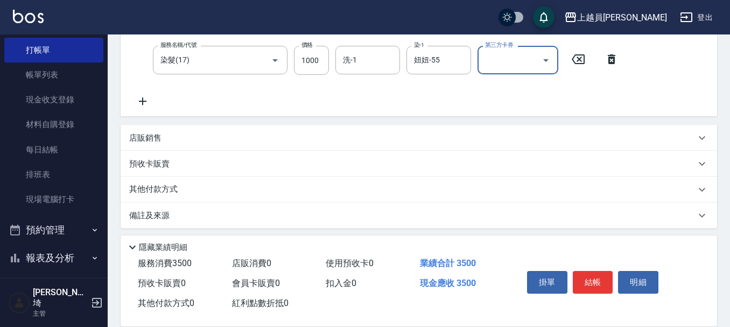
scroll to position [215, 0]
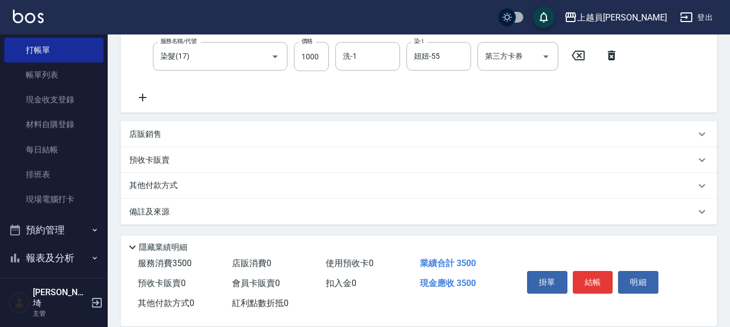
click at [201, 136] on div "店販銷售" at bounding box center [412, 134] width 566 height 11
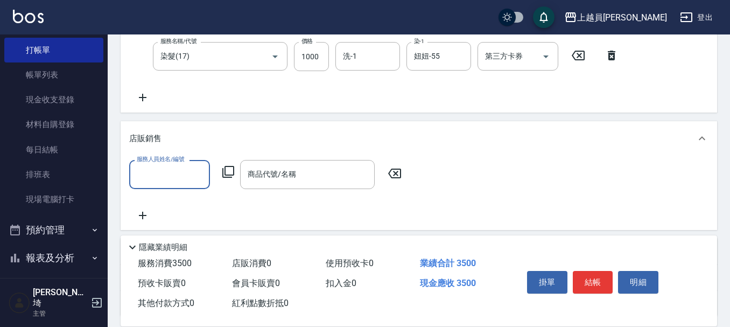
scroll to position [0, 0]
type input "[PERSON_NAME]"
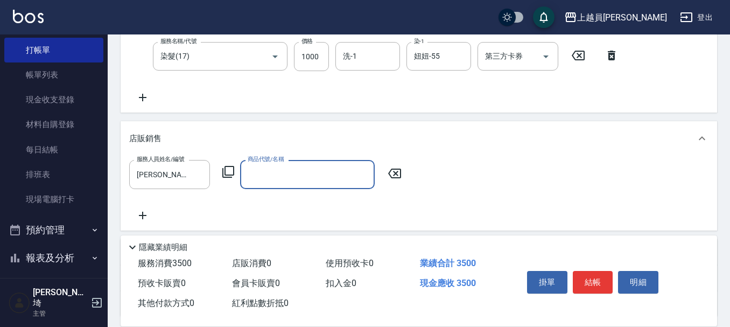
type input "6"
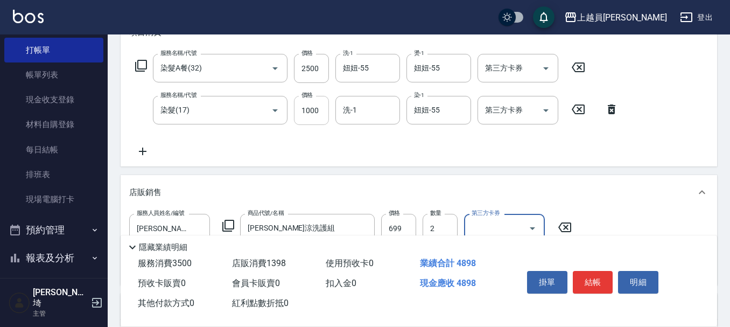
scroll to position [108, 0]
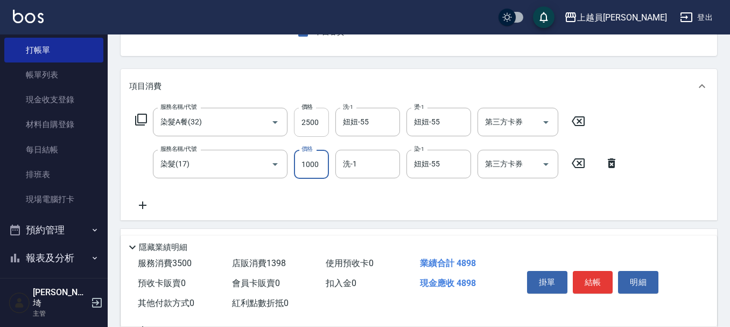
click at [323, 123] on input "2500" at bounding box center [311, 122] width 35 height 29
drag, startPoint x: 323, startPoint y: 123, endPoint x: 351, endPoint y: 114, distance: 29.9
click at [324, 122] on input "2500" at bounding box center [311, 122] width 35 height 29
click at [314, 126] on input "2502" at bounding box center [311, 122] width 35 height 29
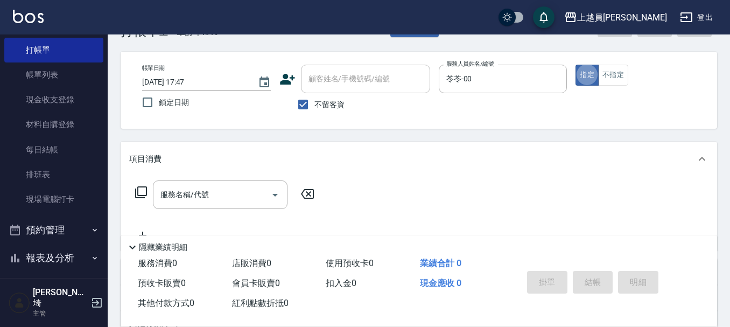
scroll to position [54, 0]
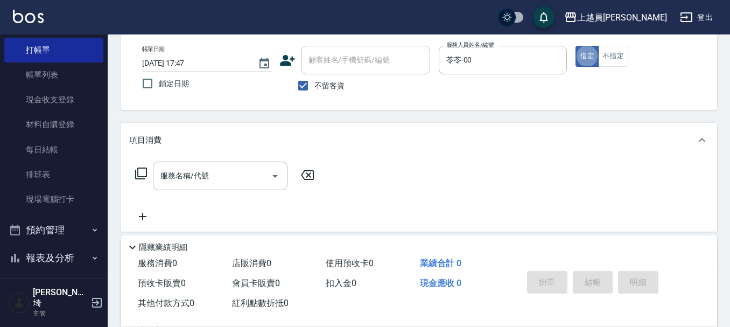
drag, startPoint x: 227, startPoint y: 171, endPoint x: 356, endPoint y: 132, distance: 134.3
click at [228, 171] on input "服務名稱/代號" at bounding box center [212, 175] width 109 height 19
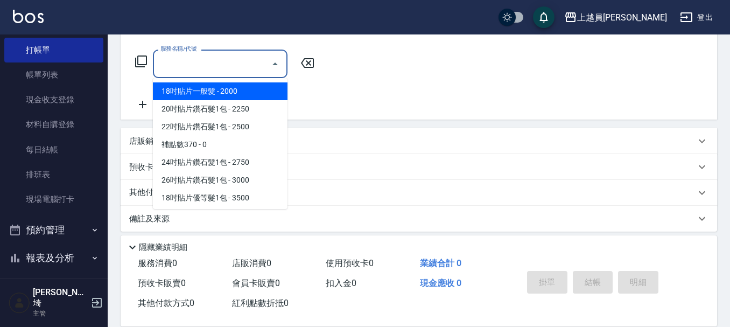
scroll to position [174, 0]
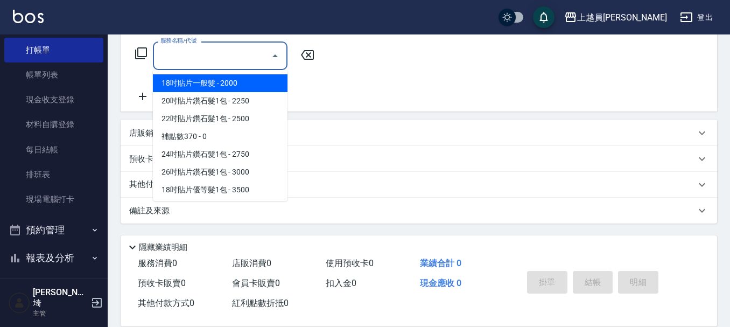
click at [362, 139] on div "店販銷售" at bounding box center [419, 133] width 596 height 26
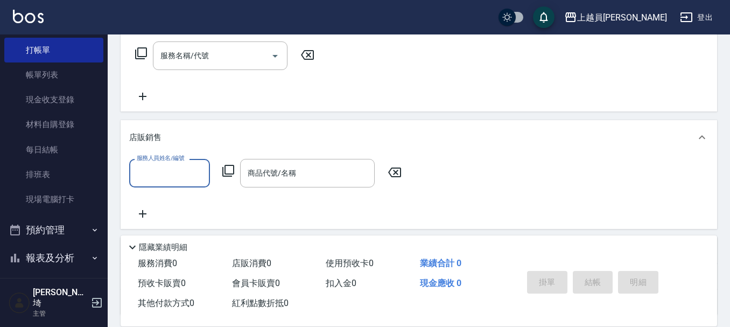
scroll to position [0, 0]
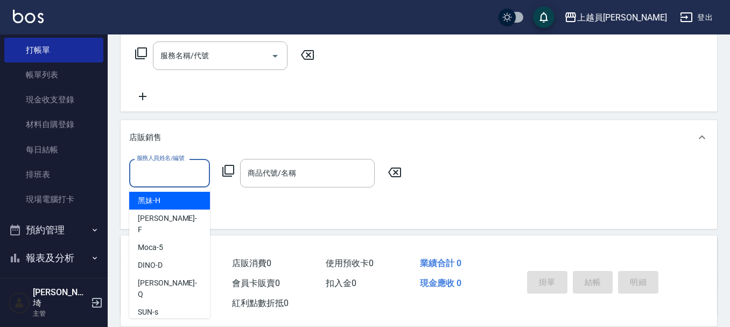
click at [185, 177] on input "服務人員姓名/編號" at bounding box center [169, 173] width 71 height 19
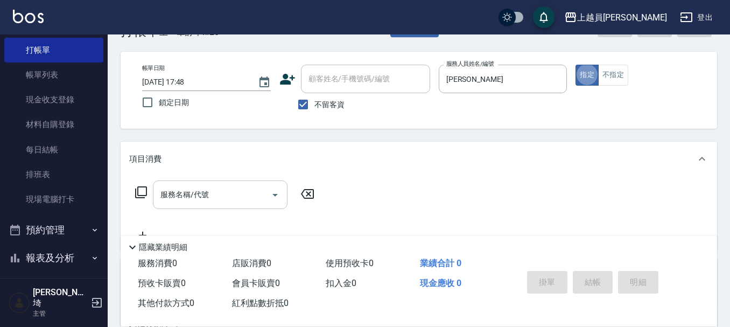
scroll to position [54, 0]
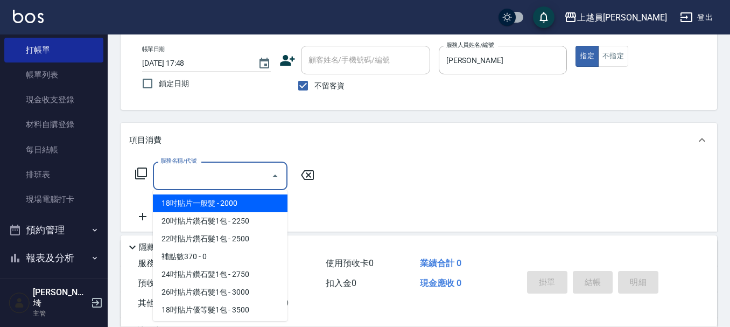
click at [254, 176] on input "服務名稱/代號" at bounding box center [212, 175] width 109 height 19
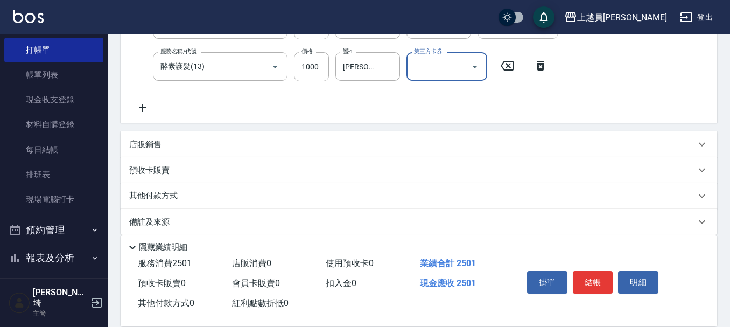
scroll to position [215, 0]
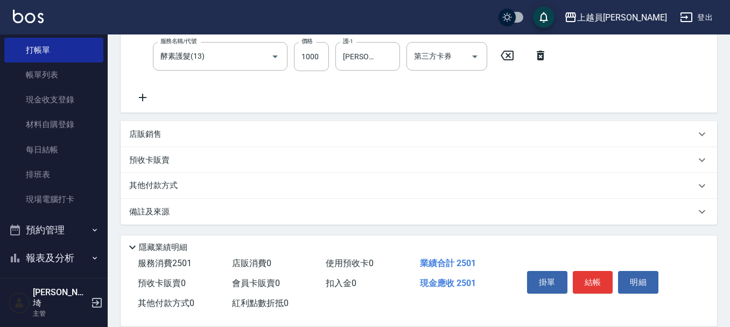
click at [222, 137] on div "店販銷售" at bounding box center [412, 134] width 566 height 11
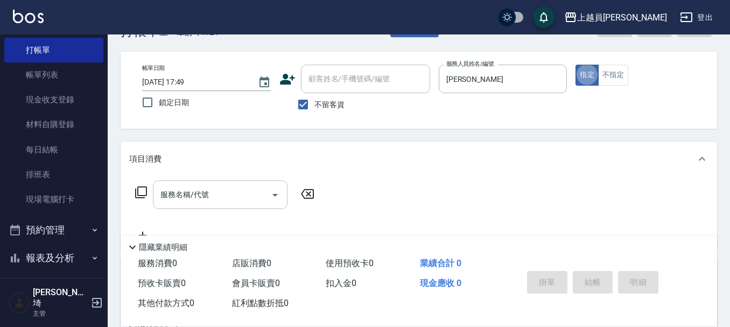
scroll to position [54, 0]
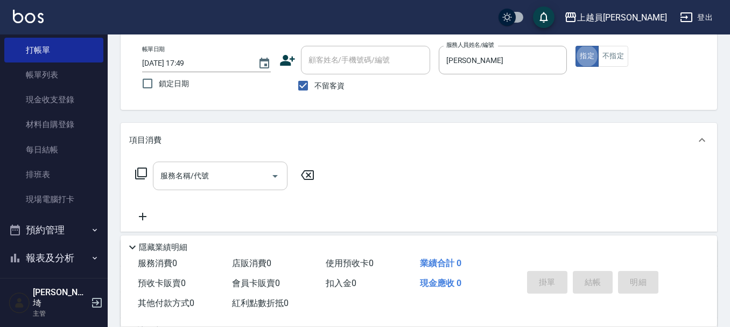
drag, startPoint x: 223, startPoint y: 177, endPoint x: 603, endPoint y: 140, distance: 381.7
click at [223, 175] on input "服務名稱/代號" at bounding box center [212, 175] width 109 height 19
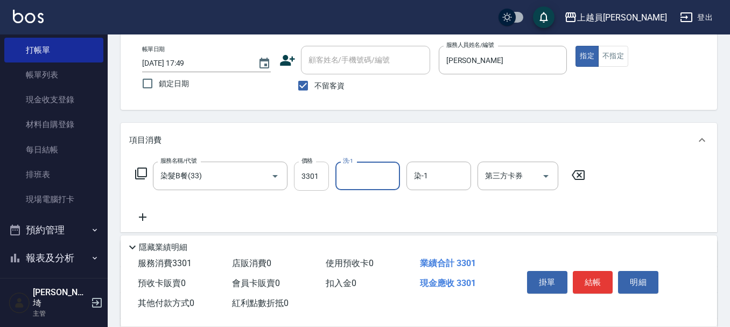
click at [306, 185] on input "3301" at bounding box center [311, 175] width 35 height 29
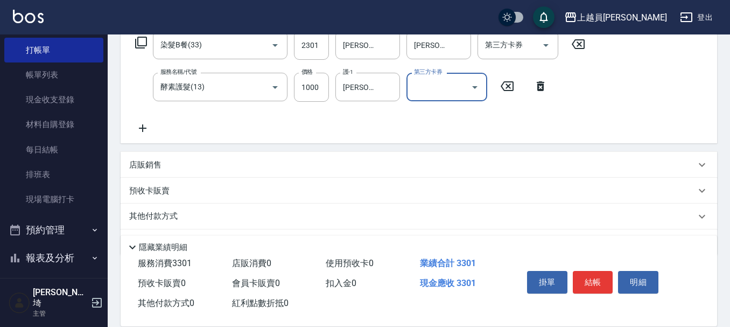
scroll to position [215, 0]
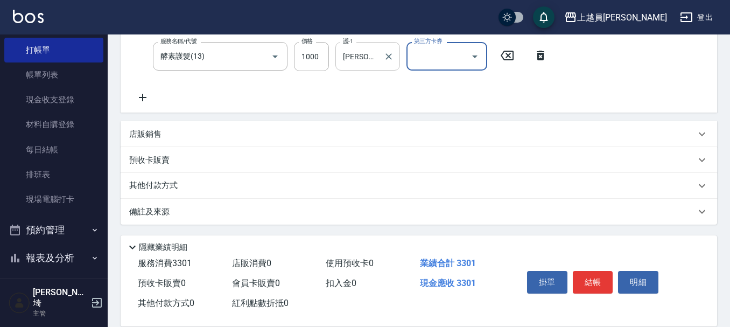
click at [396, 59] on div "[PERSON_NAME]-8 護-1" at bounding box center [367, 56] width 65 height 29
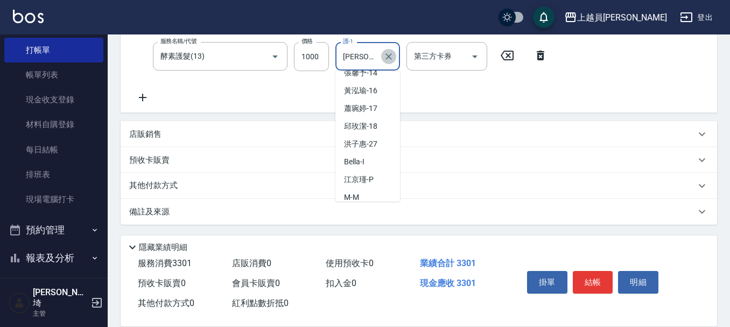
click at [383, 59] on icon "Clear" at bounding box center [388, 56] width 11 height 11
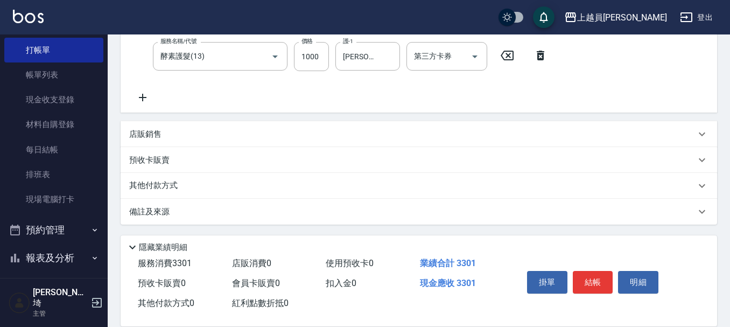
drag, startPoint x: 178, startPoint y: 133, endPoint x: 554, endPoint y: 74, distance: 380.2
click at [179, 132] on div "店販銷售" at bounding box center [412, 134] width 566 height 11
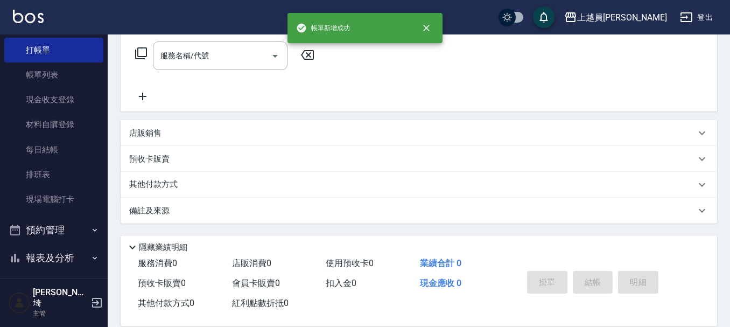
scroll to position [0, 0]
